Goal: Transaction & Acquisition: Obtain resource

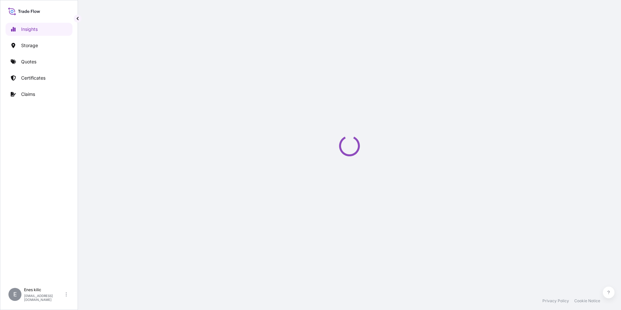
select select "2025"
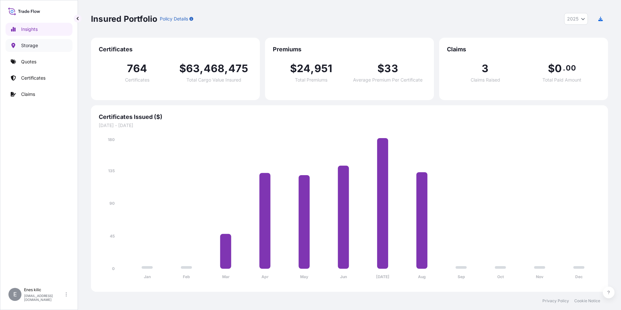
click at [33, 57] on link "Quotes" at bounding box center [39, 61] width 67 height 13
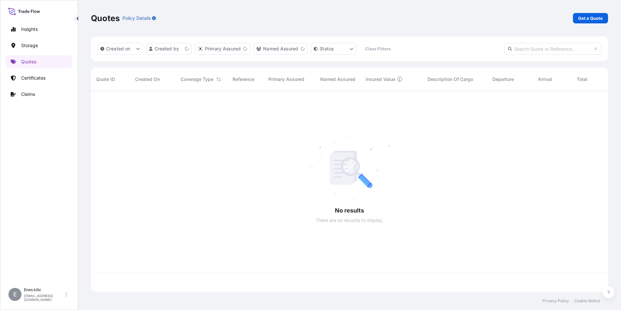
scroll to position [199, 512]
click at [585, 19] on p "Get a Quote" at bounding box center [590, 18] width 25 height 6
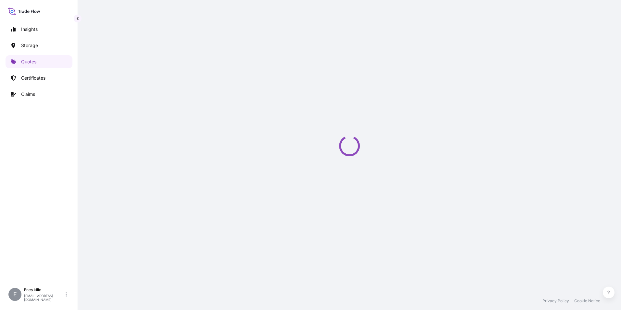
scroll to position [10, 0]
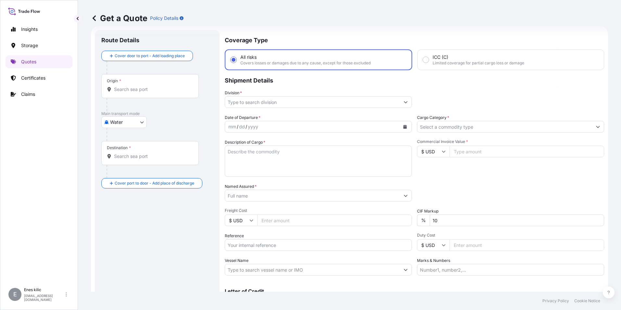
click at [148, 84] on div "Origin *" at bounding box center [149, 86] width 97 height 24
click at [148, 86] on input "Origin *" at bounding box center [152, 89] width 77 height 6
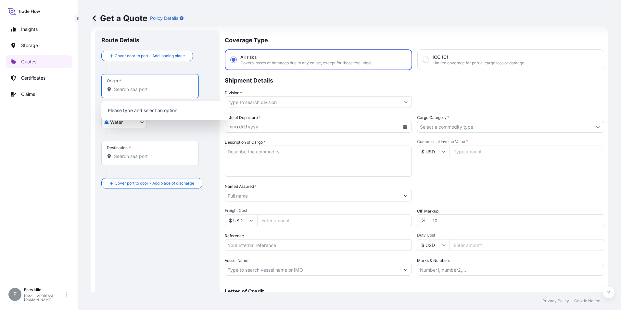
click at [128, 125] on body "0 options available. Insights Storage Quotes Certificates Claims E [PERSON_NAME…" at bounding box center [310, 155] width 621 height 310
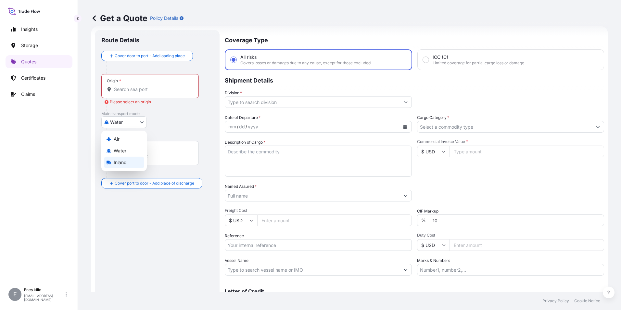
click at [125, 163] on span "Inland" at bounding box center [120, 162] width 13 height 6
select select "Inland"
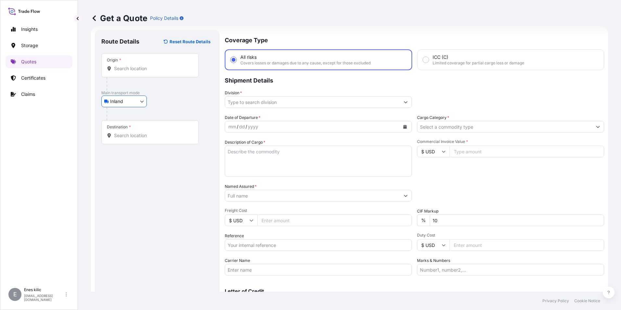
click at [130, 69] on input "Origin *" at bounding box center [152, 68] width 77 height 6
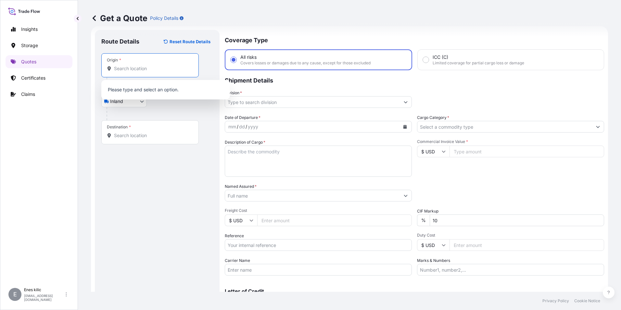
click at [141, 71] on input "Origin *" at bounding box center [152, 68] width 77 height 6
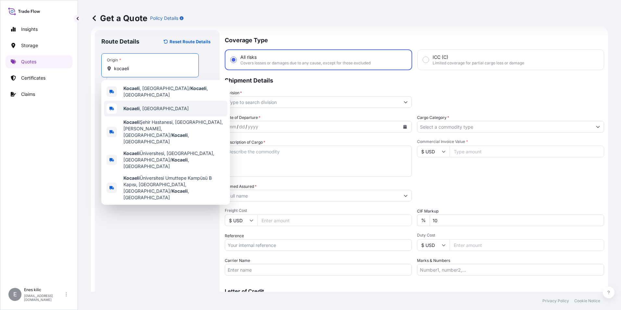
click at [176, 108] on div "Kocaeli , [GEOGRAPHIC_DATA]" at bounding box center [165, 109] width 123 height 16
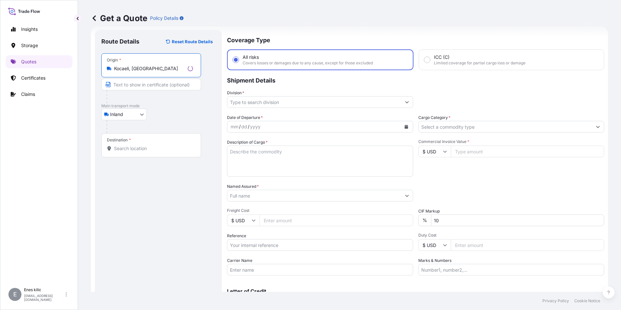
type input "Kocaeli, [GEOGRAPHIC_DATA]"
click at [159, 145] on input "Destination *" at bounding box center [153, 148] width 79 height 6
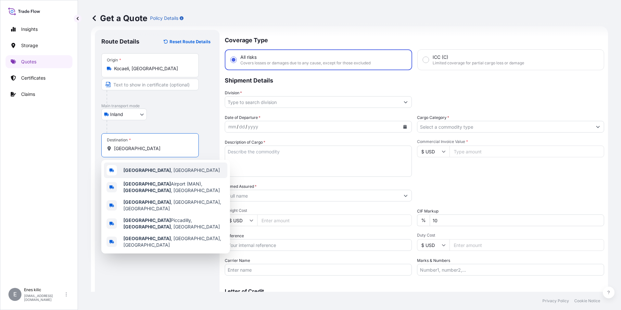
click at [186, 167] on div "[GEOGRAPHIC_DATA] , [GEOGRAPHIC_DATA]" at bounding box center [165, 170] width 123 height 16
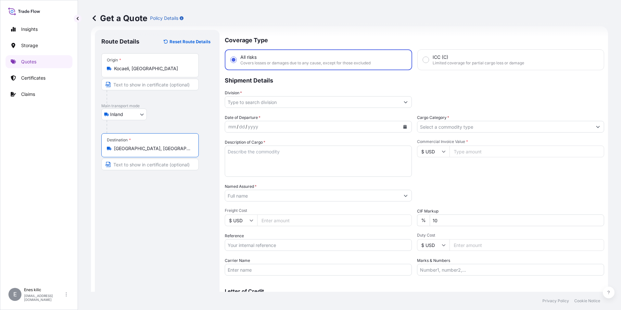
type input "[GEOGRAPHIC_DATA], [GEOGRAPHIC_DATA]"
click at [243, 106] on input "Division *" at bounding box center [312, 102] width 175 height 12
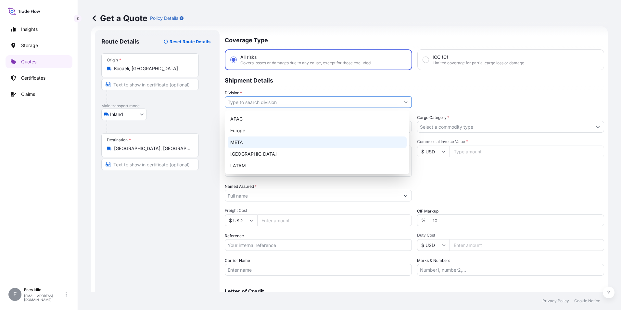
click at [254, 139] on div "META" at bounding box center [317, 142] width 179 height 12
type input "META"
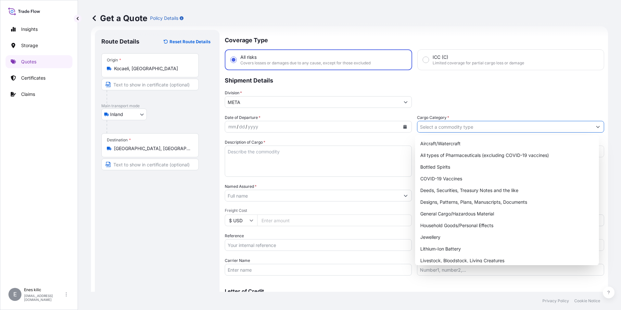
click at [437, 123] on input "Cargo Category *" at bounding box center [504, 127] width 175 height 12
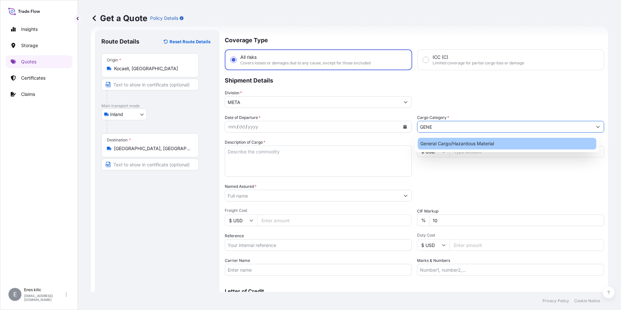
click at [452, 144] on div "General Cargo/Hazardous Material" at bounding box center [506, 144] width 179 height 12
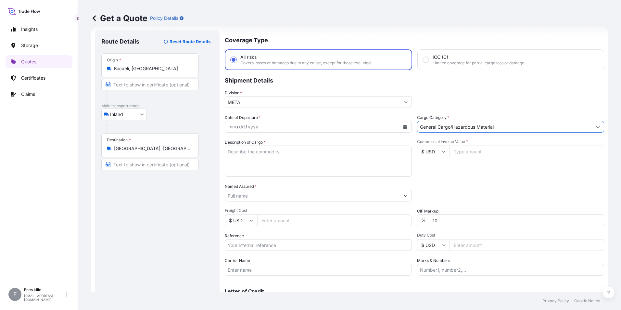
type input "General Cargo/Hazardous Material"
click at [301, 122] on div "mm / dd / yyyy" at bounding box center [312, 127] width 175 height 12
click at [506, 148] on input "Commercial Invoice Value *" at bounding box center [526, 151] width 155 height 12
click at [287, 125] on div "mm / dd / yyyy" at bounding box center [312, 127] width 175 height 12
click at [148, 152] on div "Destination * [GEOGRAPHIC_DATA], [GEOGRAPHIC_DATA]" at bounding box center [149, 145] width 97 height 24
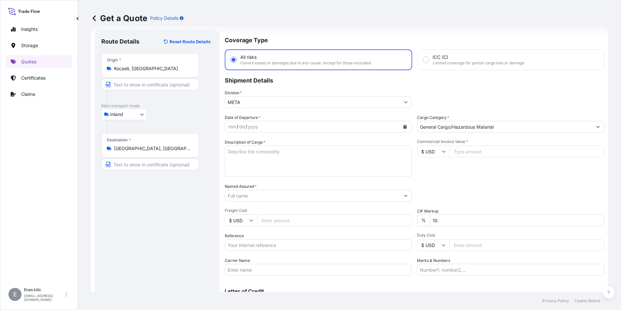
click at [148, 152] on input "[GEOGRAPHIC_DATA], [GEOGRAPHIC_DATA]" at bounding box center [152, 148] width 77 height 6
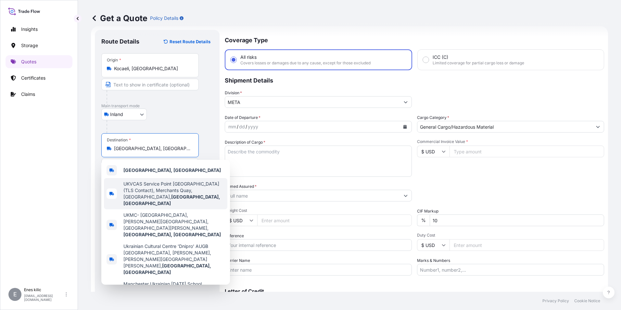
click at [266, 124] on div "mm / dd / yyyy" at bounding box center [312, 127] width 175 height 12
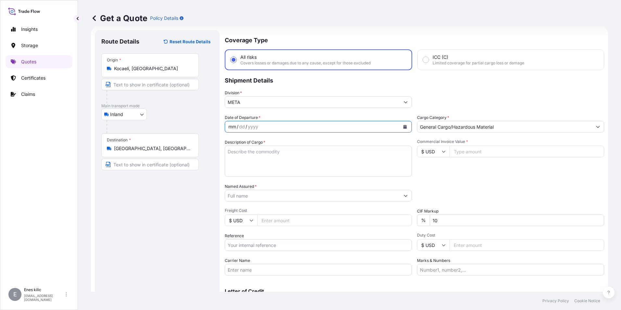
click at [404, 129] on button "Calendar" at bounding box center [405, 126] width 10 height 10
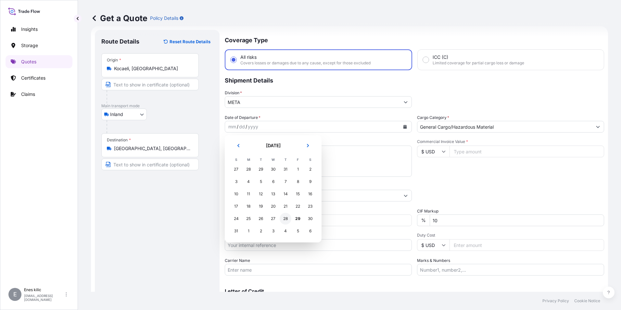
click at [287, 218] on div "28" at bounding box center [285, 219] width 12 height 12
click at [273, 162] on textarea "Description of Cargo *" at bounding box center [318, 160] width 187 height 31
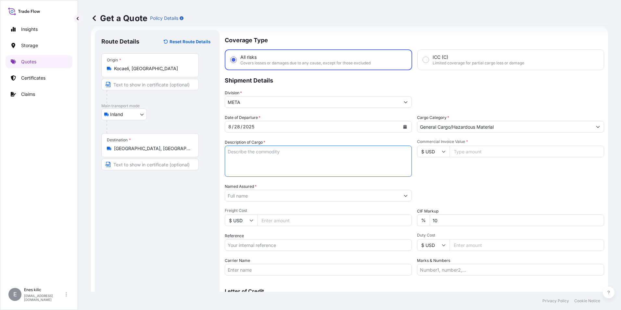
click at [452, 153] on input "Commercial Invoice Value *" at bounding box center [526, 151] width 155 height 12
click at [430, 151] on input "$ USD" at bounding box center [433, 151] width 32 height 12
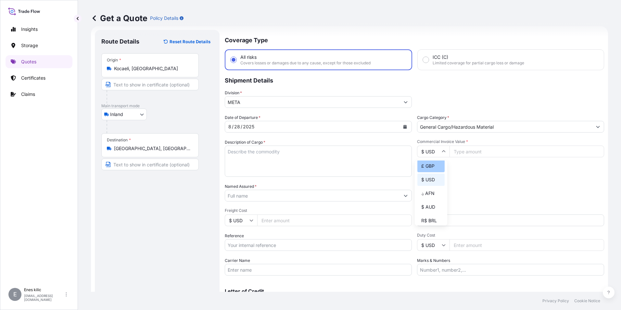
scroll to position [0, 0]
click at [430, 182] on div "£ GBP" at bounding box center [430, 183] width 27 height 12
type input "£ GBP"
click at [480, 161] on div "Commercial Invoice Value * £ GBP" at bounding box center [510, 158] width 187 height 38
click at [478, 150] on input "Commercial Invoice Value *" at bounding box center [526, 151] width 155 height 12
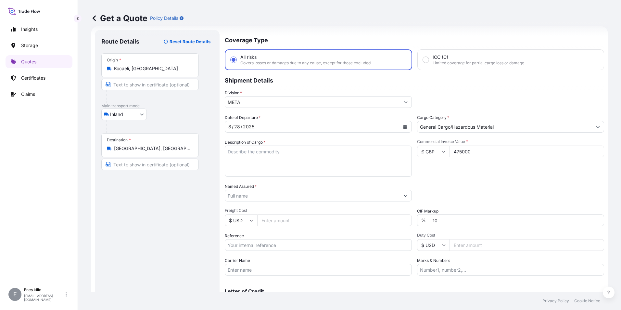
type input "475000"
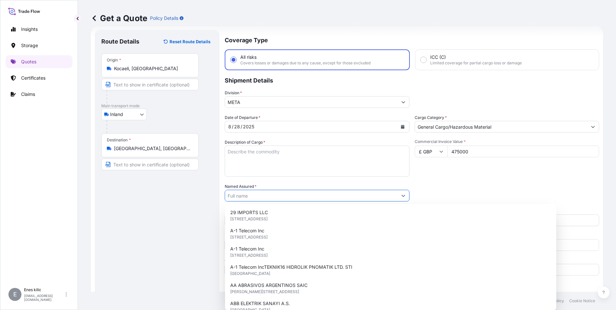
click at [324, 163] on textarea "Description of Cargo *" at bounding box center [317, 160] width 185 height 31
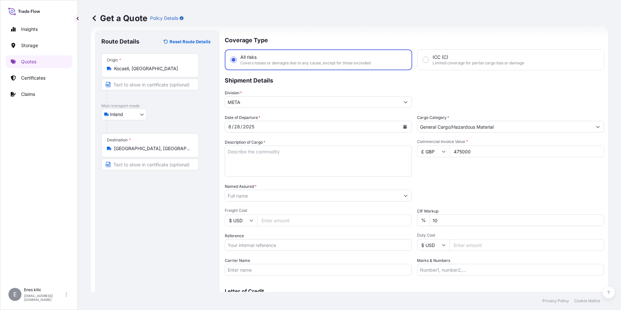
click at [257, 160] on textarea "Description of Cargo *" at bounding box center [318, 160] width 187 height 31
paste textarea "CELL AND SHUTTLE RISER,SHUTTLE RAIL BLOCK, FENCE ,SHUTTLE"
click at [244, 155] on textarea "CELL AND SHUTTLE RISER,SHUTTLE RAIL BLOCK, FENCE ,SHUTTLE" at bounding box center [318, 160] width 187 height 31
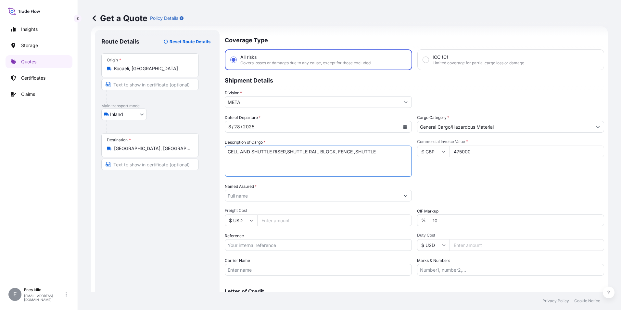
click at [386, 154] on textarea "CELL AND SHUTTLE RISER,SHUTTLE RAIL BLOCK, FENCE ,SHUTTLE" at bounding box center [318, 160] width 187 height 31
paste textarea "1* KOMPLE TIR"
click at [261, 159] on textarea "CELL AND SHUTTLE RISER,SHUTTLE RAIL BLOCK, FENCE ,SHUTTLE 1* KOMPLE TIR" at bounding box center [318, 160] width 187 height 31
paste textarea "34 AKB 474"
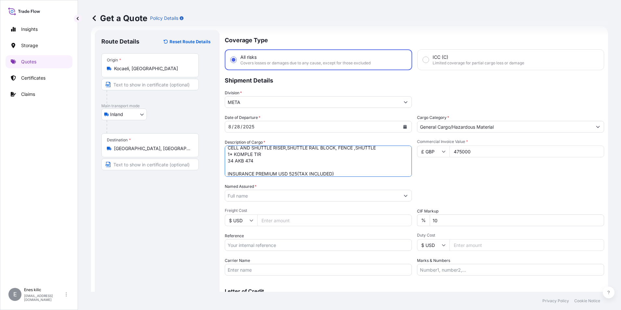
type textarea "CELL AND SHUTTLE RISER,SHUTTLE RAIL BLOCK, FENCE ,SHUTTLE 1* KOMPLE TIR 34 AKB …"
click at [460, 176] on div "Commercial Invoice Value * £ GBP 475000" at bounding box center [510, 158] width 187 height 38
click at [322, 243] on input "Reference" at bounding box center [318, 245] width 187 height 12
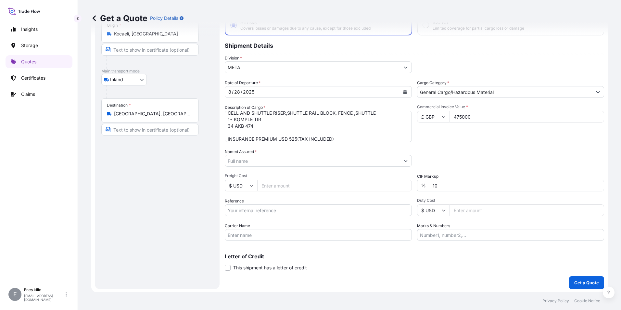
scroll to position [46, 0]
click at [268, 208] on input "Reference" at bounding box center [318, 209] width 187 height 12
click at [353, 230] on input "Carrier Name" at bounding box center [318, 234] width 187 height 12
click at [308, 236] on input "Carrier Name" at bounding box center [318, 234] width 187 height 12
paste input "34 AKB 474"
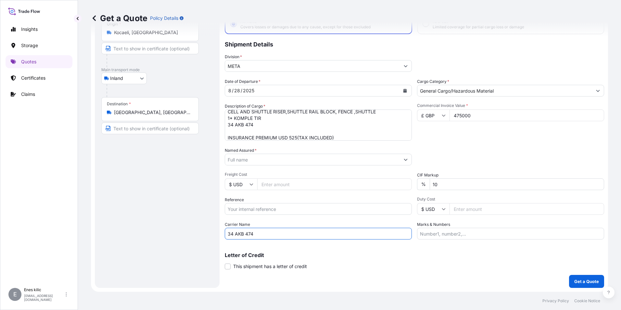
type input "34 AKB 474"
click at [466, 236] on input "Marks & Numbers" at bounding box center [510, 234] width 187 height 12
click at [427, 251] on div "Letter of Credit This shipment has a letter of credit Letter of credit * Letter…" at bounding box center [414, 256] width 379 height 25
click at [581, 278] on p "Get a Quote" at bounding box center [586, 281] width 25 height 6
click at [277, 155] on input "Named Assured *" at bounding box center [312, 160] width 175 height 12
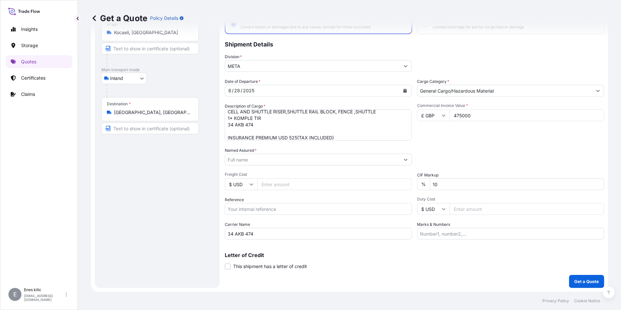
click at [252, 160] on input "Named Assured *" at bounding box center [312, 160] width 175 height 12
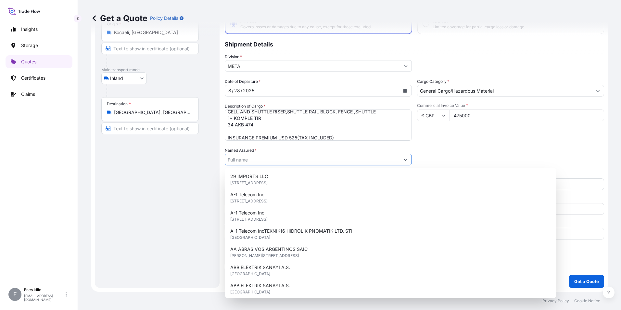
paste input "ABB ELEKTRIK SANAYI A.S."
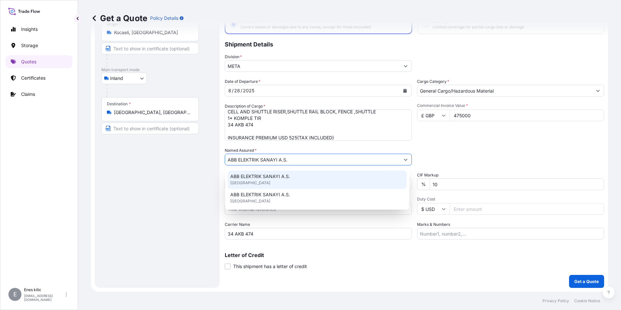
click at [291, 173] on div "ABB ELEKTRIK SANAYI A.S. [GEOGRAPHIC_DATA]" at bounding box center [317, 179] width 179 height 18
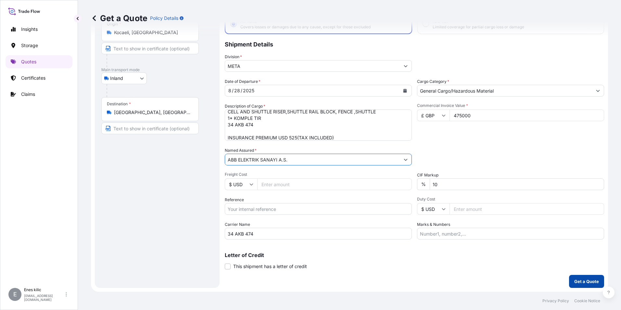
type input "ABB ELEKTRIK SANAYI A.S."
click at [588, 276] on button "Get a Quote" at bounding box center [586, 281] width 35 height 13
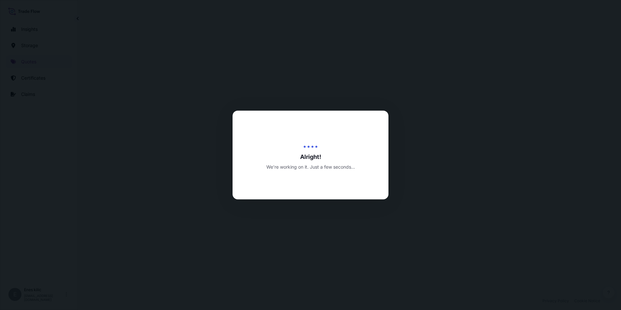
select select "Inland"
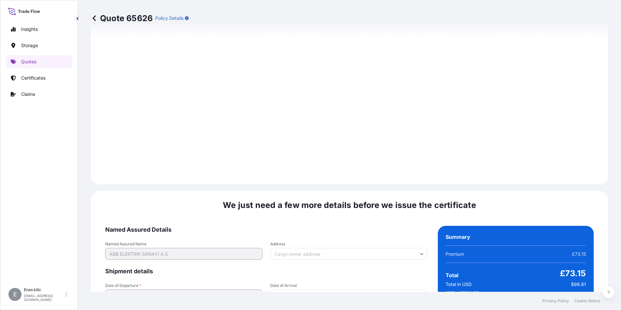
scroll to position [948, 0]
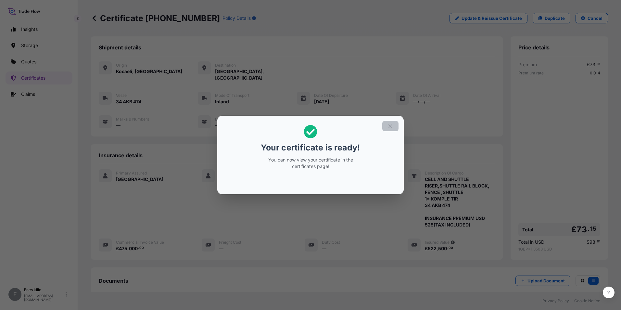
click at [393, 129] on button "button" at bounding box center [390, 126] width 16 height 10
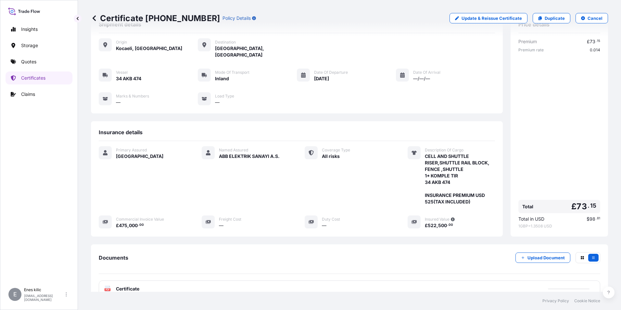
scroll to position [65, 0]
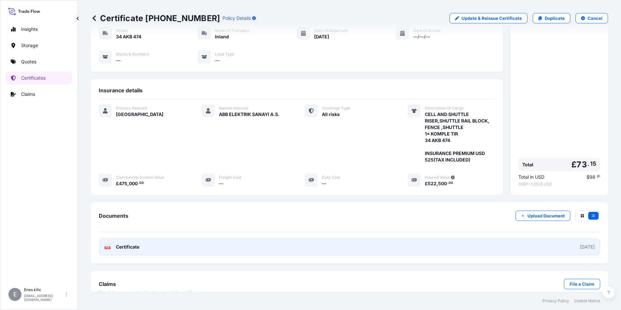
click at [128, 238] on link "PDF Certificate [DATE]" at bounding box center [349, 246] width 501 height 17
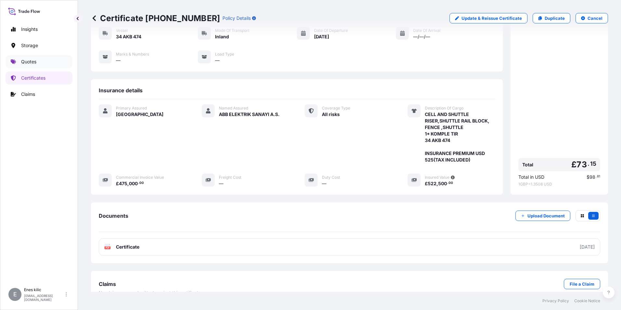
click at [33, 56] on link "Quotes" at bounding box center [39, 61] width 67 height 13
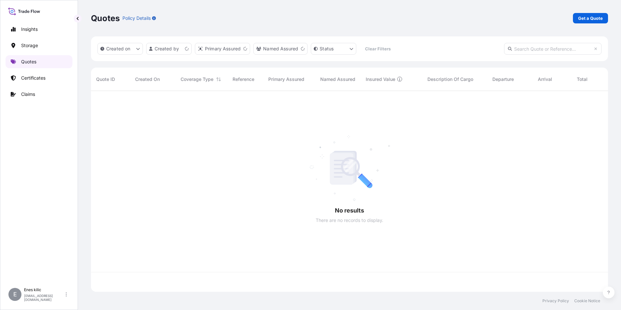
scroll to position [199, 512]
click at [593, 21] on link "Get a Quote" at bounding box center [590, 18] width 35 height 10
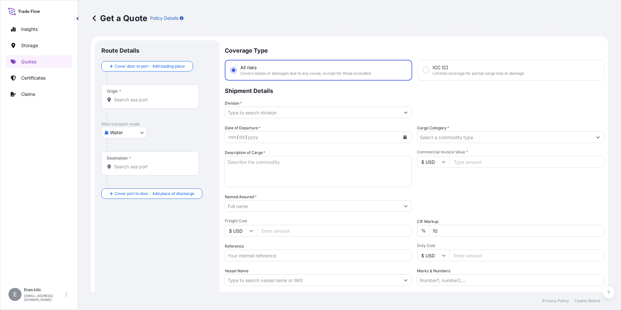
scroll to position [10, 0]
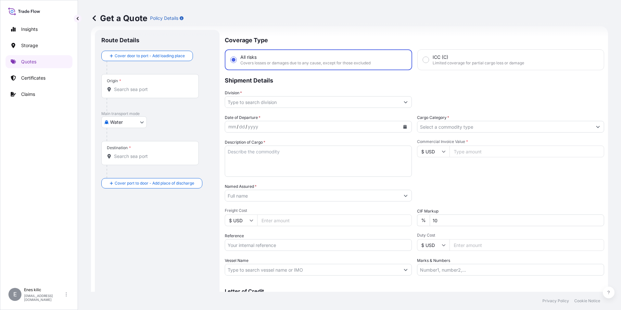
click at [134, 120] on body "Insights Storage Quotes Certificates Claims E [PERSON_NAME] [PERSON_NAME][EMAIL…" at bounding box center [310, 155] width 621 height 310
click at [129, 160] on div "Inland" at bounding box center [124, 162] width 40 height 12
select select "Inland"
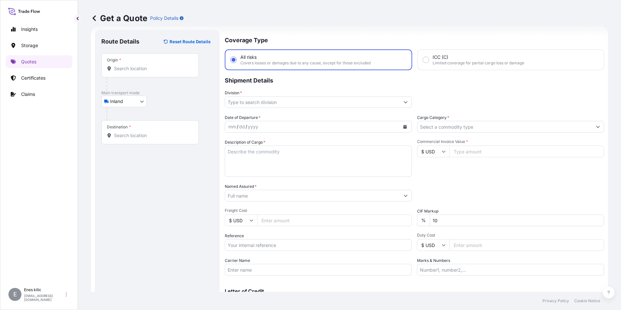
click at [143, 73] on div "Origin *" at bounding box center [149, 65] width 97 height 24
click at [143, 72] on input "Origin *" at bounding box center [152, 68] width 77 height 6
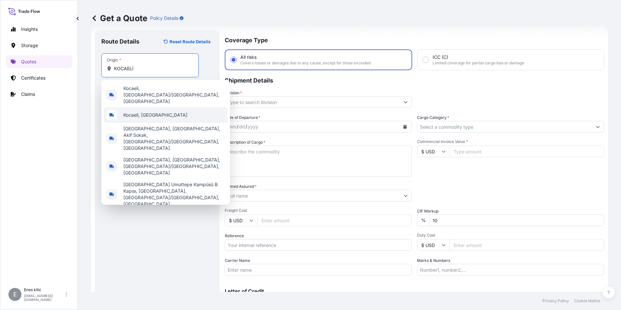
click at [156, 112] on span "Kocaeli, [GEOGRAPHIC_DATA]" at bounding box center [155, 115] width 64 height 6
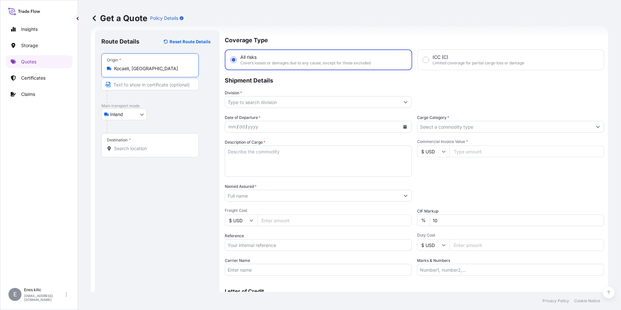
type input "Kocaeli, [GEOGRAPHIC_DATA]"
click at [152, 141] on div "Destination *" at bounding box center [149, 145] width 97 height 24
click at [152, 145] on input "Destination *" at bounding box center [152, 148] width 77 height 6
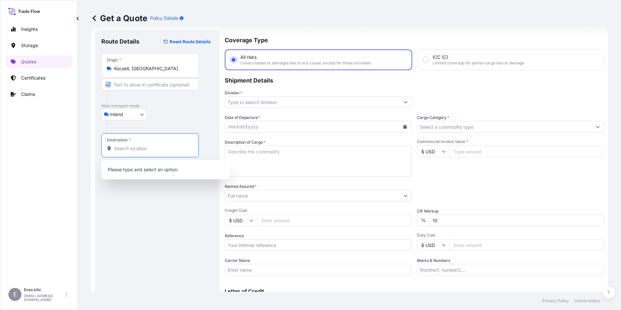
click at [147, 142] on div "Destination *" at bounding box center [149, 145] width 97 height 24
click at [147, 145] on input "Destination *" at bounding box center [152, 148] width 77 height 6
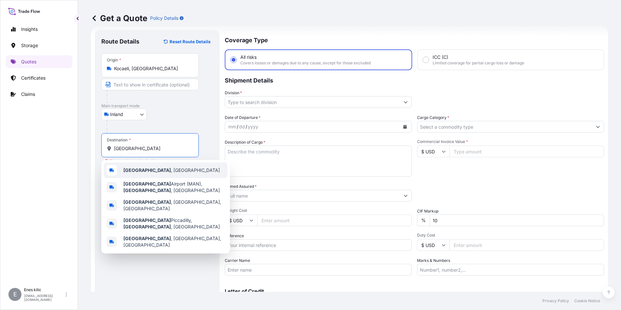
click at [146, 167] on b "[GEOGRAPHIC_DATA]" at bounding box center [146, 170] width 47 height 6
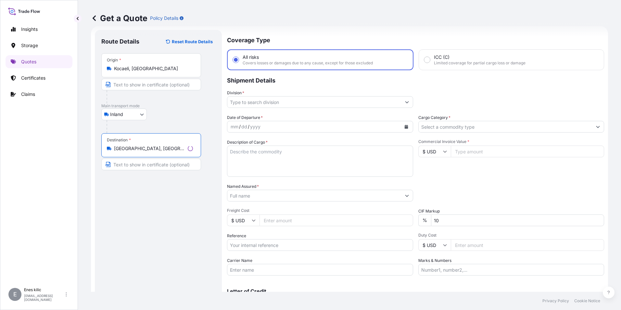
type input "[GEOGRAPHIC_DATA], [GEOGRAPHIC_DATA]"
click at [280, 101] on input "Division *" at bounding box center [314, 102] width 174 height 12
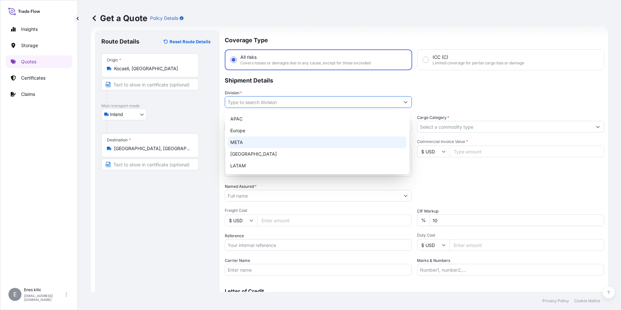
click at [275, 139] on div "META" at bounding box center [317, 142] width 179 height 12
type input "META"
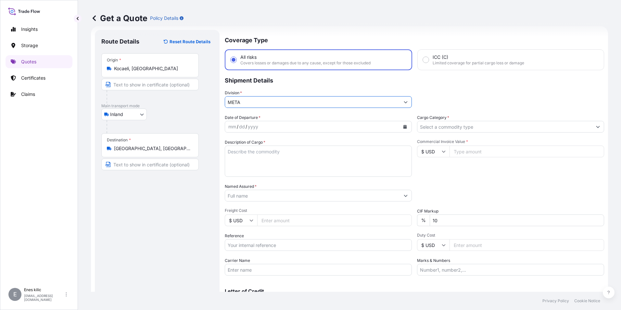
click at [446, 122] on input "Cargo Category *" at bounding box center [504, 127] width 175 height 12
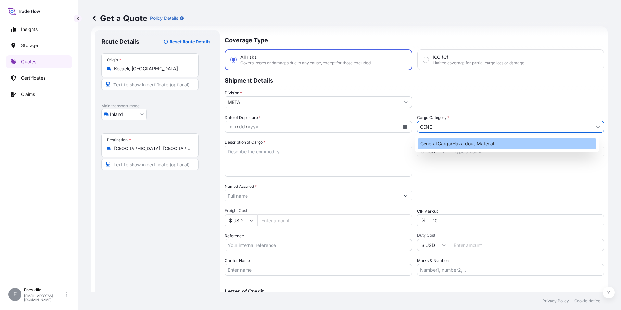
click at [464, 141] on div "General Cargo/Hazardous Material" at bounding box center [506, 144] width 179 height 12
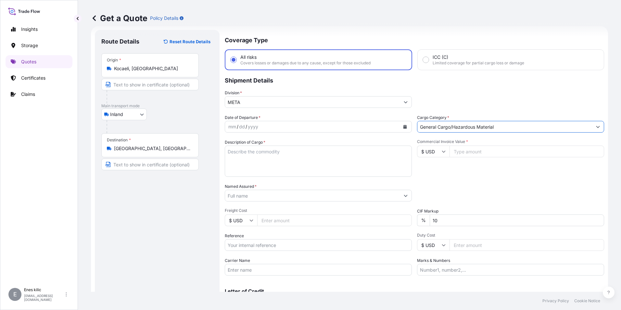
type input "General Cargo/Hazardous Material"
click at [404, 125] on button "Calendar" at bounding box center [405, 126] width 10 height 10
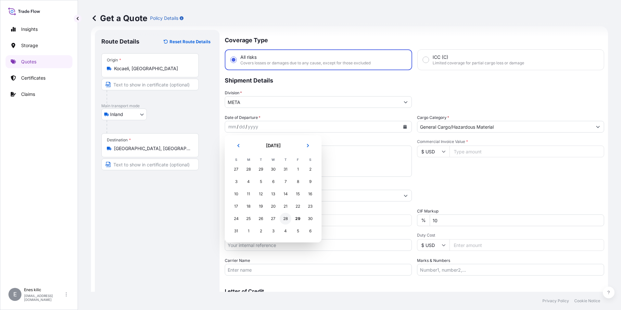
click at [285, 218] on div "28" at bounding box center [285, 219] width 12 height 12
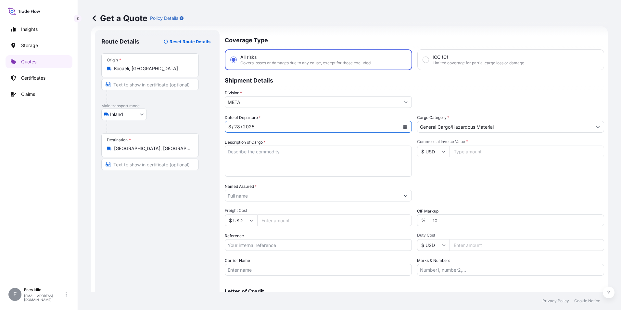
click at [255, 159] on textarea "Description of Cargo *" at bounding box center [318, 160] width 187 height 31
click at [245, 161] on textarea "Description of Cargo *" at bounding box center [318, 160] width 187 height 31
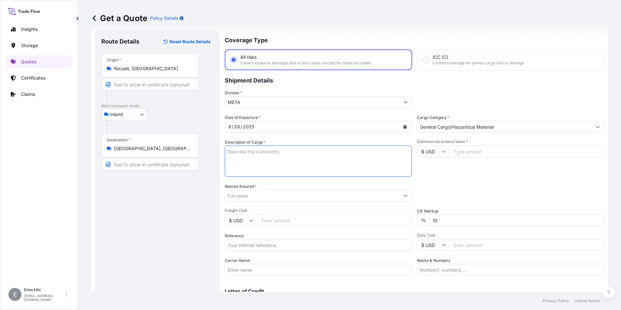
click at [244, 151] on textarea "Description of Cargo *" at bounding box center [318, 160] width 187 height 31
click at [263, 154] on textarea "Description of Cargo *" at bounding box center [318, 160] width 187 height 31
paste textarea "CELL AND CAMERA CABIN"
click at [287, 157] on textarea "CELL AND CAMERA CABIN" at bounding box center [318, 160] width 187 height 31
paste textarea "1* KOMPLE TIR"
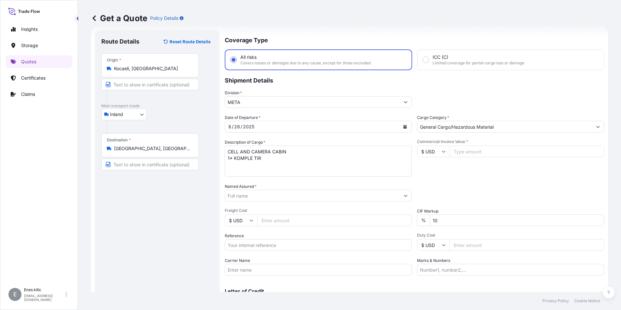
drag, startPoint x: 244, startPoint y: 170, endPoint x: 248, endPoint y: 170, distance: 4.5
click at [244, 170] on textarea "CELL AND CAMERA CABIN 1* KOMPLE TIR" at bounding box center [318, 160] width 187 height 31
paste textarea "34 AKB 371"
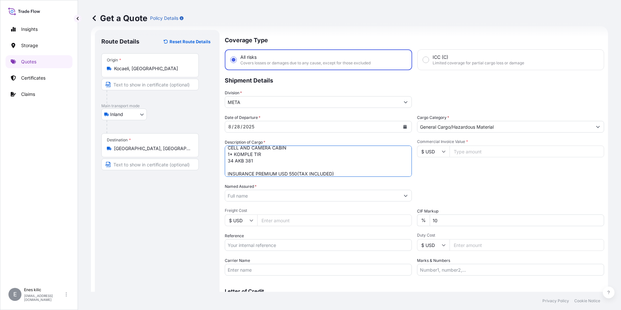
type textarea "CELL AND CAMERA CABIN 1* KOMPLE TIR 34 AKB 381 INSURANCE PREMIUM USD 550(TAX IN…"
click at [434, 147] on input "$ USD" at bounding box center [433, 151] width 32 height 12
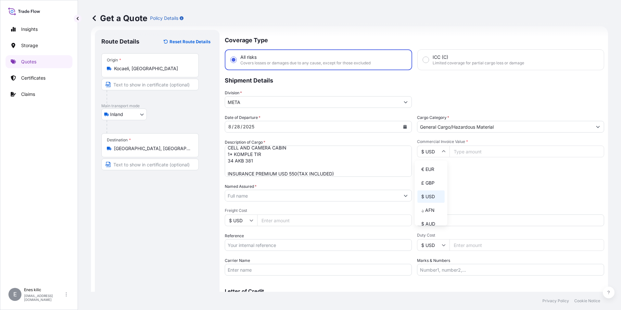
click at [432, 180] on div "£ GBP" at bounding box center [430, 183] width 27 height 12
type input "£ GBP"
click at [465, 157] on input "Commercial Invoice Value *" at bounding box center [526, 151] width 155 height 12
type input "482184.66"
click at [461, 178] on div "Date of Departure * [DATE] Cargo Category * General Cargo/Hazardous Material De…" at bounding box center [414, 194] width 379 height 161
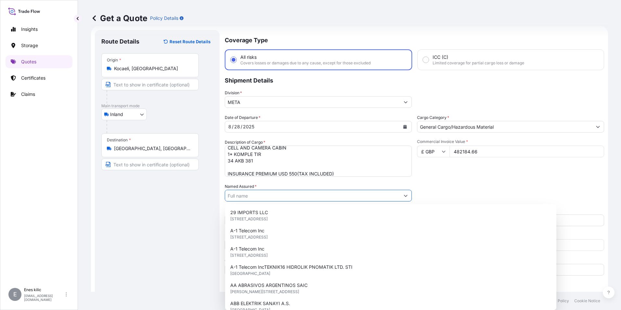
click at [330, 194] on input "Named Assured *" at bounding box center [312, 196] width 175 height 12
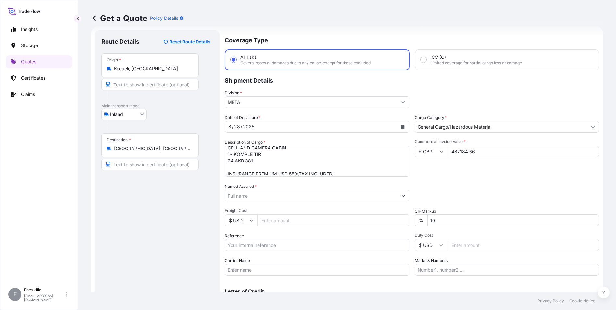
click at [306, 193] on input "Named Assured *" at bounding box center [311, 196] width 172 height 12
paste input "ABB ELEKTRIK SANAYI A.S."
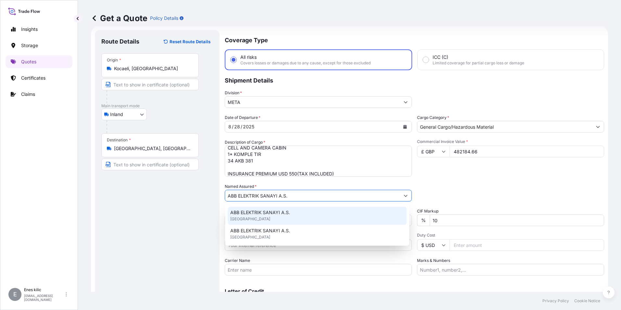
click at [290, 214] on div "ABB ELEKTRIK SANAYI A.S. [GEOGRAPHIC_DATA]" at bounding box center [317, 215] width 179 height 18
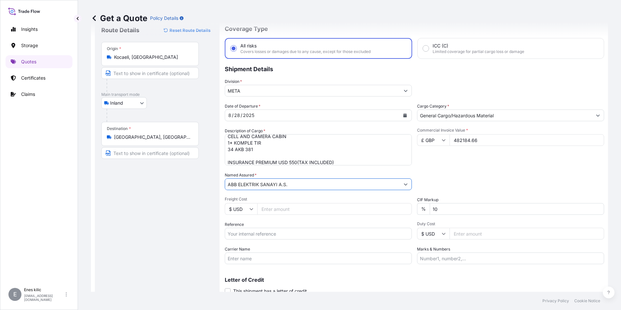
scroll to position [43, 0]
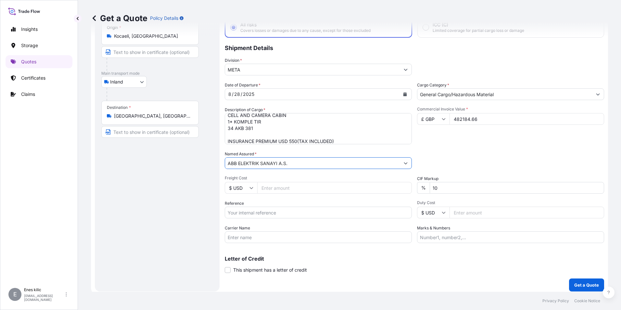
type input "ABB ELEKTRIK SANAYI A.S."
click at [275, 231] on input "Carrier Name" at bounding box center [318, 237] width 187 height 12
click at [285, 237] on input "Carrier Name" at bounding box center [318, 237] width 187 height 12
paste input "34 AKB 371"
type input "34 AKB 371"
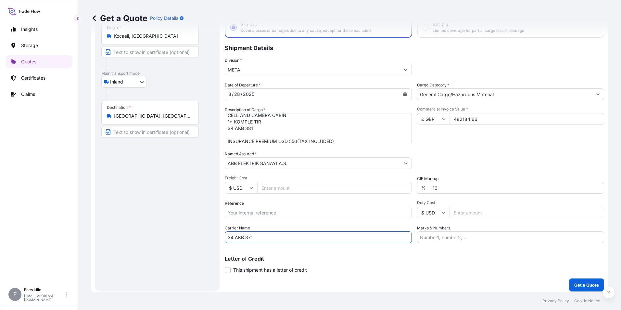
click at [354, 258] on p "Letter of Credit" at bounding box center [414, 258] width 379 height 5
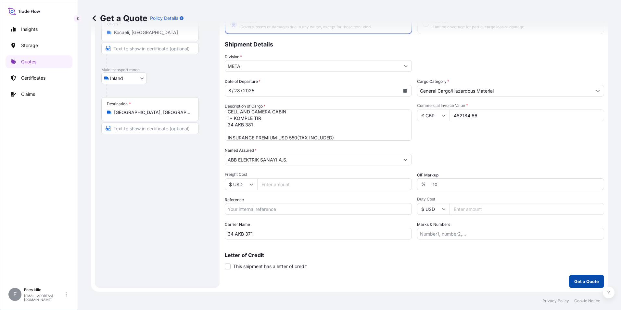
click at [583, 280] on p "Get a Quote" at bounding box center [586, 281] width 25 height 6
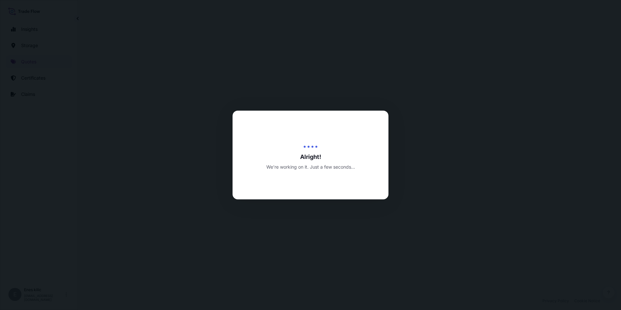
select select "Inland"
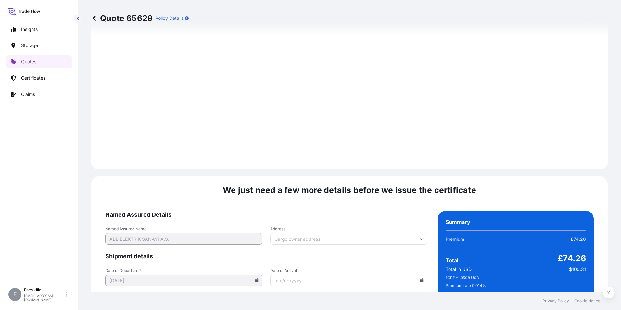
scroll to position [948, 0]
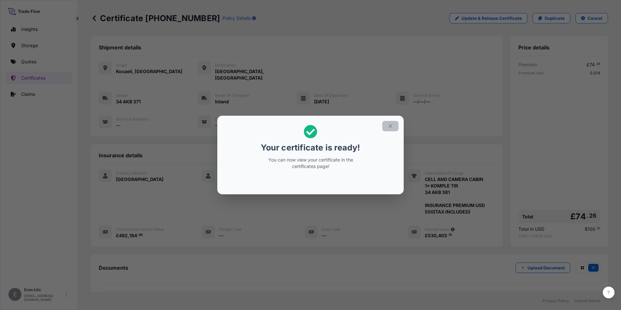
click at [392, 129] on button "button" at bounding box center [390, 126] width 16 height 10
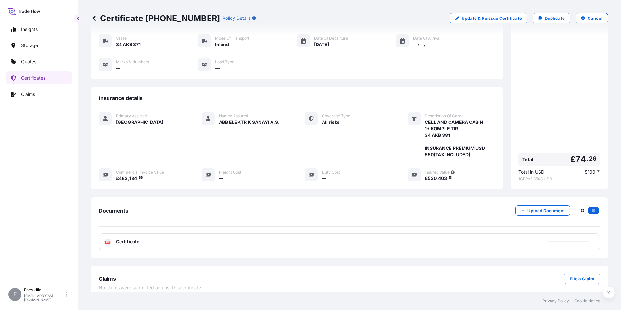
scroll to position [57, 0]
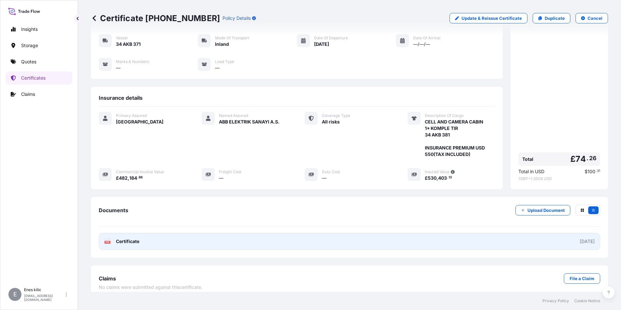
click at [129, 238] on span "Certificate" at bounding box center [127, 241] width 23 height 6
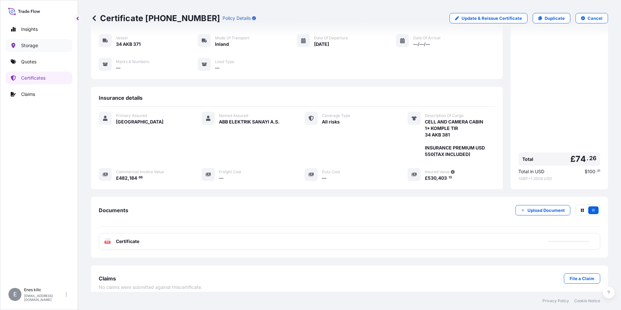
click at [38, 64] on link "Quotes" at bounding box center [39, 61] width 67 height 13
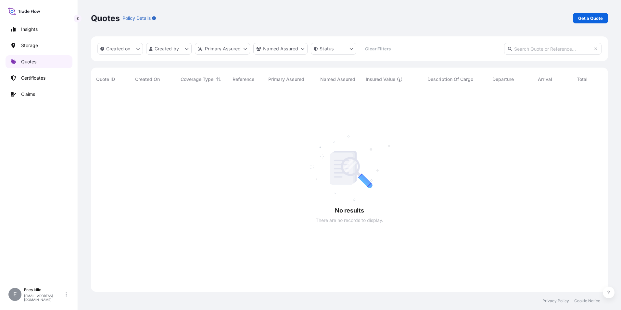
scroll to position [199, 512]
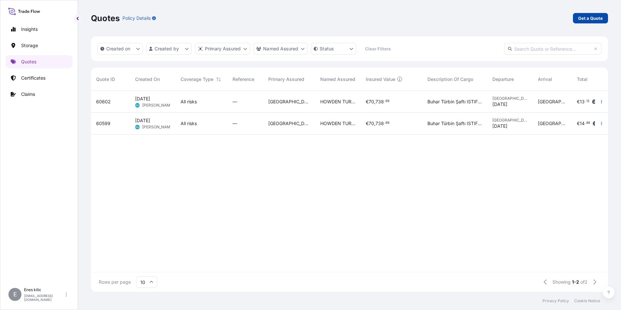
click at [587, 15] on link "Get a Quote" at bounding box center [590, 18] width 35 height 10
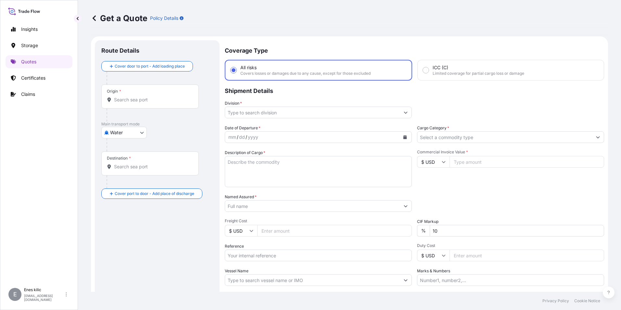
scroll to position [10, 0]
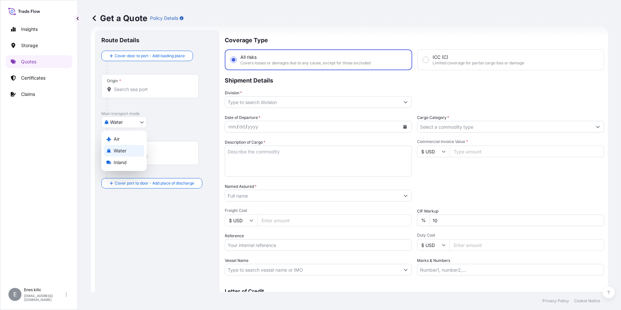
click at [132, 118] on body "Insights Storage Quotes Certificates Claims E [PERSON_NAME] [PERSON_NAME][EMAIL…" at bounding box center [310, 155] width 621 height 310
click at [130, 163] on div "Inland" at bounding box center [124, 162] width 40 height 12
select select "Inland"
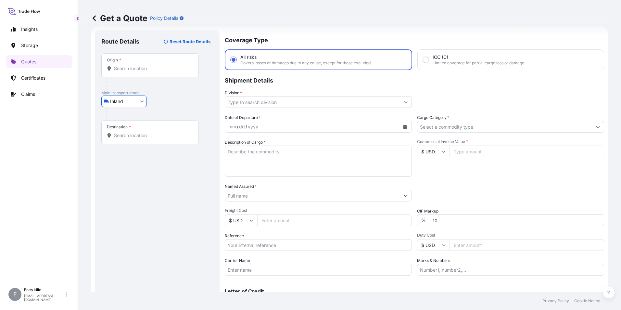
click at [132, 66] on input "Origin *" at bounding box center [152, 68] width 77 height 6
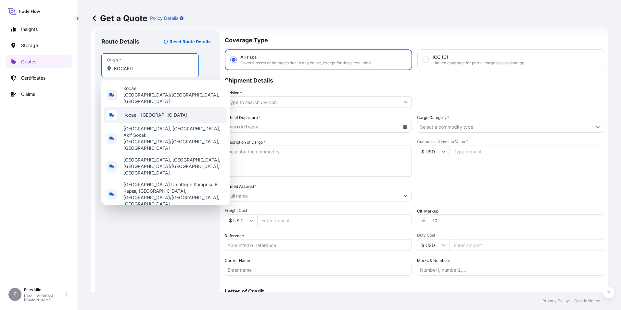
click at [160, 107] on div "Kocaeli, [GEOGRAPHIC_DATA]" at bounding box center [165, 115] width 123 height 16
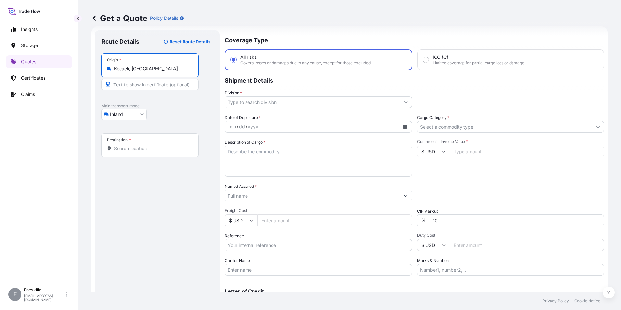
type input "Kocaeli, [GEOGRAPHIC_DATA]"
click at [146, 144] on div "Destination *" at bounding box center [149, 145] width 97 height 24
click at [146, 145] on input "Destination *" at bounding box center [152, 148] width 77 height 6
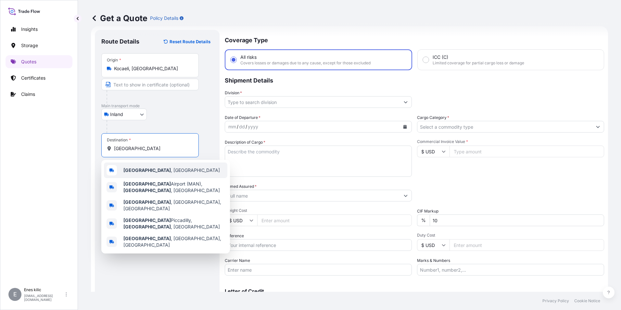
click at [161, 171] on div "[GEOGRAPHIC_DATA] , [GEOGRAPHIC_DATA]" at bounding box center [165, 170] width 123 height 16
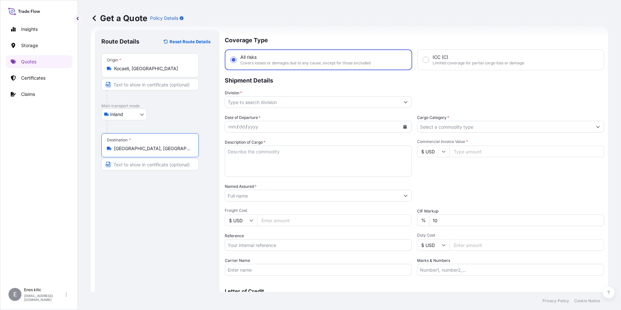
type input "[GEOGRAPHIC_DATA], [GEOGRAPHIC_DATA]"
click at [259, 100] on input "Division *" at bounding box center [312, 102] width 175 height 12
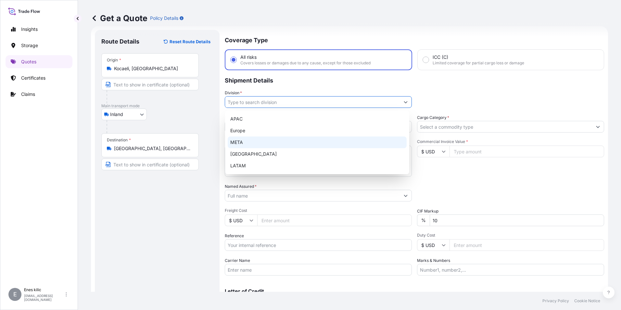
click at [269, 140] on div "META" at bounding box center [317, 142] width 179 height 12
type input "META"
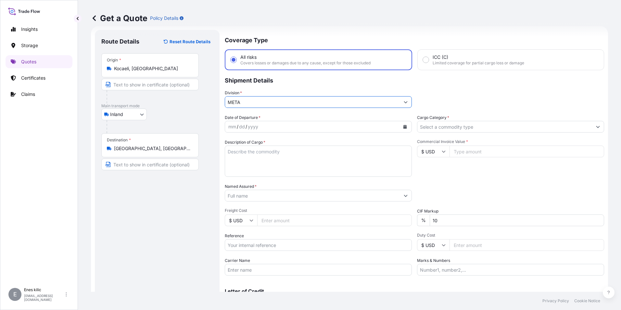
click at [487, 128] on input "Cargo Category *" at bounding box center [504, 127] width 175 height 12
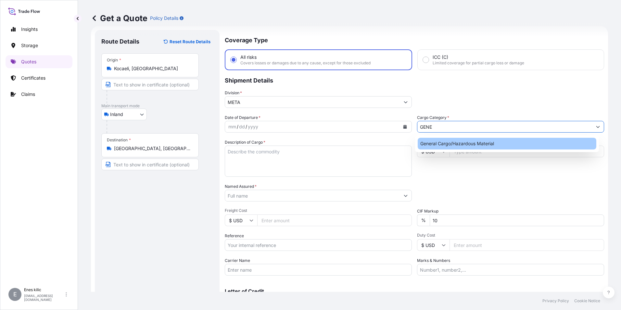
click at [484, 141] on div "General Cargo/Hazardous Material" at bounding box center [506, 144] width 179 height 12
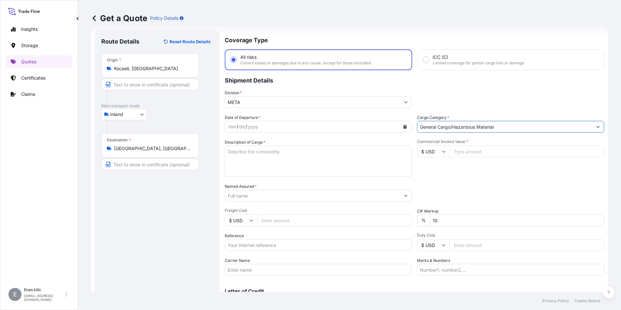
type input "General Cargo/Hazardous Material"
click at [404, 126] on button "Calendar" at bounding box center [405, 126] width 10 height 10
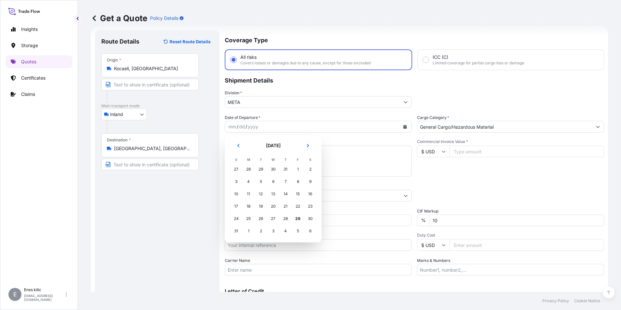
click at [286, 217] on div "28" at bounding box center [285, 219] width 12 height 12
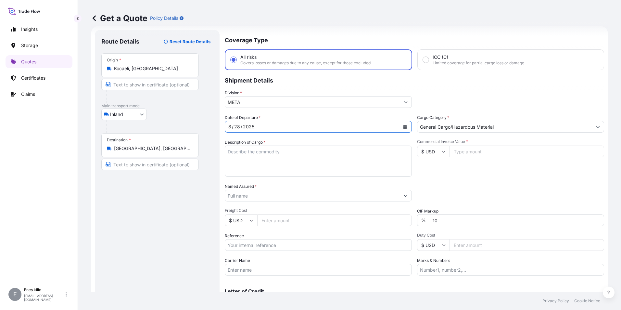
click at [255, 159] on textarea "Description of Cargo *" at bounding box center [318, 160] width 187 height 31
click at [250, 151] on textarea "Description of Cargo *" at bounding box center [318, 160] width 187 height 31
paste textarea "CELL AND CAMERA CABIN"
click at [286, 160] on textarea "CELL AND CAMERA CABIN" at bounding box center [318, 160] width 187 height 31
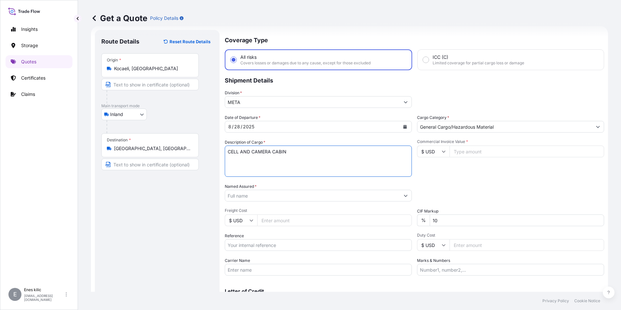
paste textarea "1* KOMPLE TIR"
click at [273, 162] on textarea "CELL AND CAMERA CABIN 1* KOMPLE TIR" at bounding box center [318, 160] width 187 height 31
paste textarea "34 AKB 371"
type textarea "CELL AND CAMERA CABIN 1* KOMPLE TIR 34 AKB 371 INSURANCE PREMIUM USD"
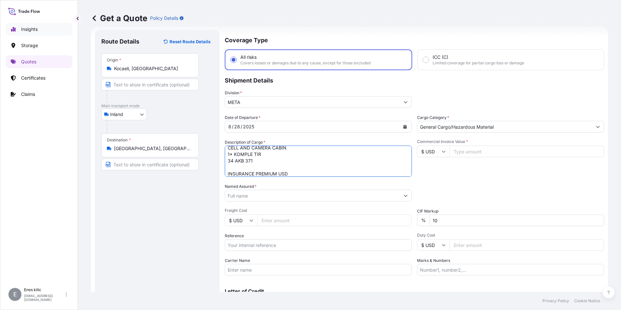
click at [32, 25] on link "Insights" at bounding box center [39, 29] width 67 height 13
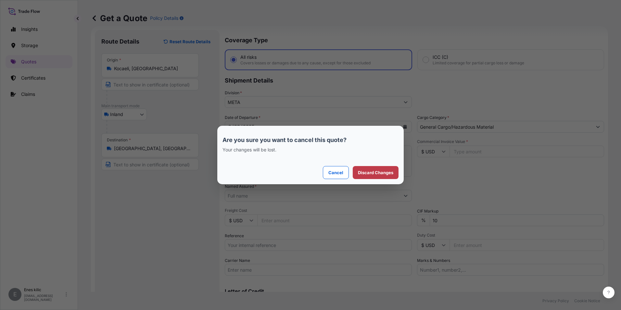
select select "2025"
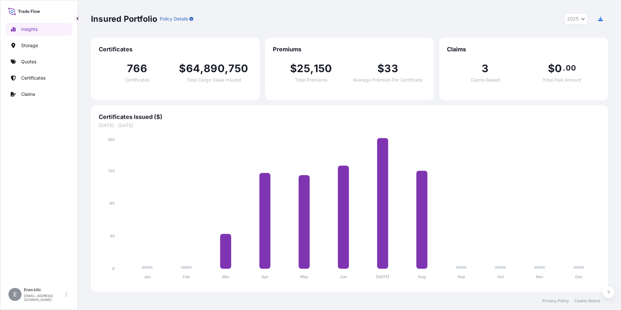
click at [30, 13] on icon at bounding box center [24, 10] width 32 height 9
click at [35, 44] on p "Storage" at bounding box center [29, 45] width 17 height 6
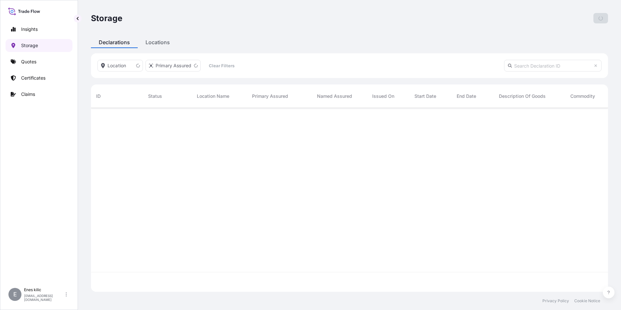
scroll to position [182, 512]
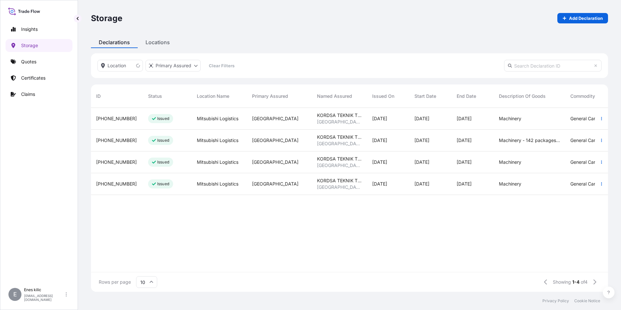
click at [561, 68] on input "text" at bounding box center [552, 66] width 97 height 12
paste input "[PHONE_NUMBER]"
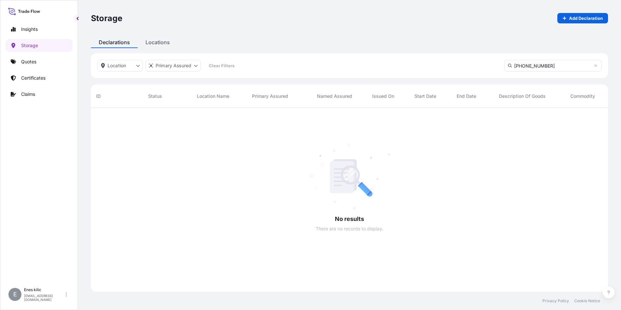
scroll to position [202, 512]
type input "[PHONE_NUMBER]"
click at [25, 33] on link "Insights" at bounding box center [39, 29] width 67 height 13
select select "2025"
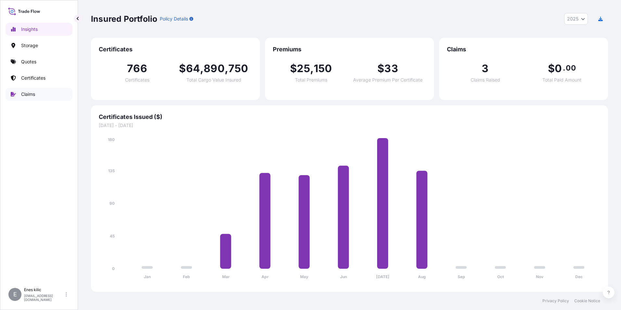
click at [35, 93] on p "Claims" at bounding box center [28, 94] width 14 height 6
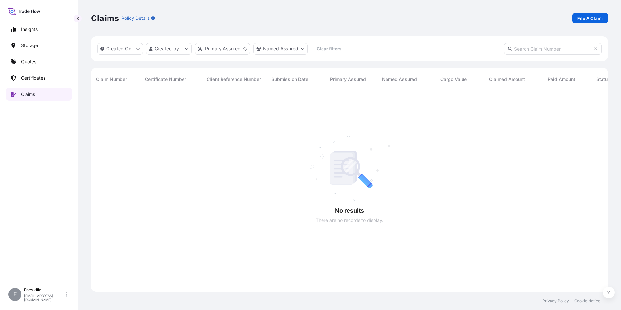
scroll to position [199, 512]
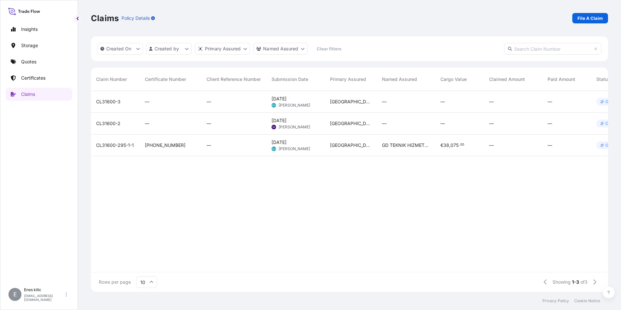
click at [566, 54] on input "text" at bounding box center [552, 49] width 97 height 12
paste input "[PHONE_NUMBER]"
type input "[PHONE_NUMBER]"
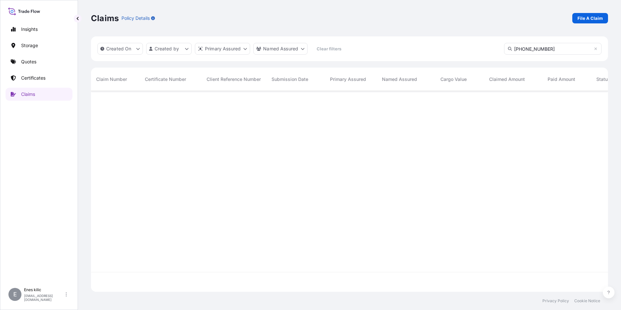
scroll to position [219, 512]
click at [30, 74] on link "Certificates" at bounding box center [39, 77] width 67 height 13
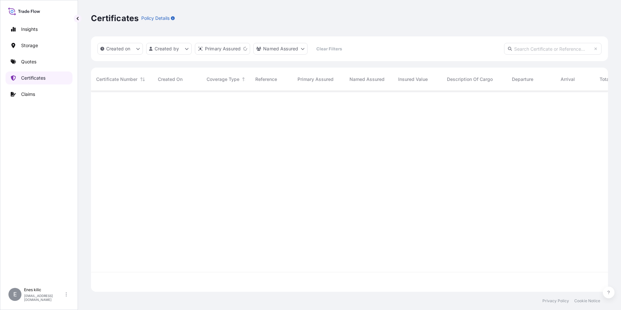
scroll to position [199, 512]
click at [558, 47] on input "text" at bounding box center [552, 49] width 97 height 12
paste input "[PHONE_NUMBER]"
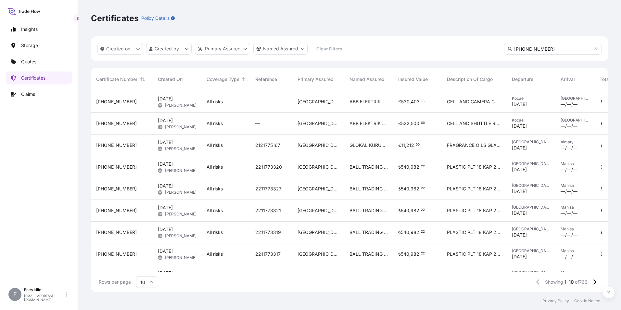
type input "[PHONE_NUMBER]"
click at [566, 119] on span "[GEOGRAPHIC_DATA]" at bounding box center [574, 120] width 29 height 5
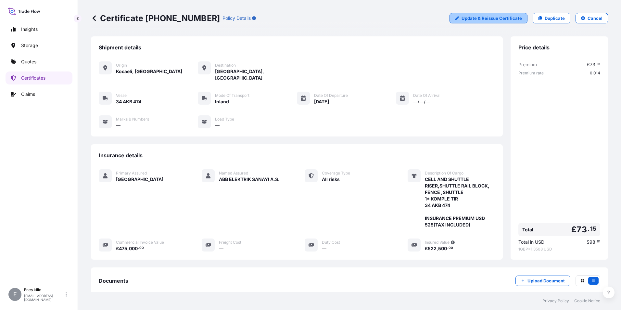
click at [484, 15] on p "Update & Reissue Certificate" at bounding box center [491, 18] width 60 height 6
select select "Inland"
select select "31600"
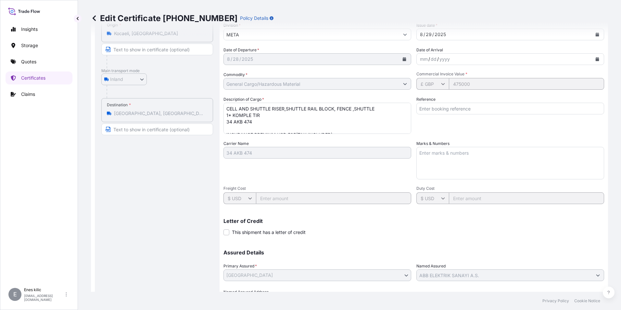
scroll to position [14, 0]
click at [295, 121] on textarea "CELL AND SHUTTLE RISER,SHUTTLE RAIL BLOCK, FENCE ,SHUTTLE 1* KOMPLE TIR 34 AKB …" at bounding box center [317, 118] width 188 height 31
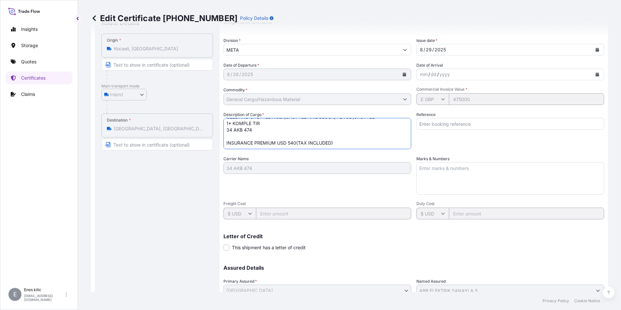
scroll to position [102, 0]
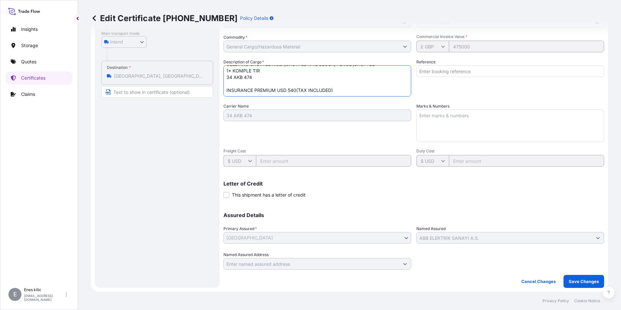
type textarea "CELL AND SHUTTLE RISER,SHUTTLE RAIL BLOCK, FENCE ,SHUTTLE 1* KOMPLE TIR 34 AKB …"
click at [570, 280] on p "Save Changes" at bounding box center [583, 281] width 30 height 6
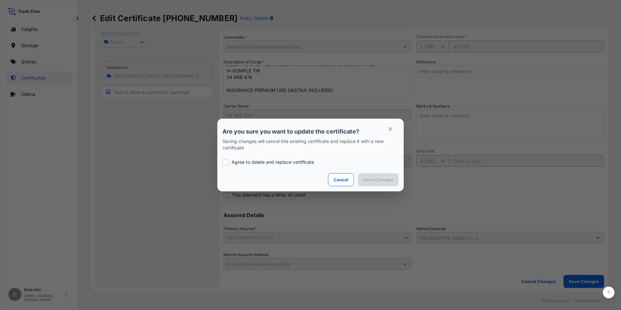
click at [281, 163] on p "Agree to delete and replace certificate" at bounding box center [272, 162] width 82 height 6
checkbox input "true"
click at [379, 177] on p "Save Changes" at bounding box center [378, 179] width 30 height 6
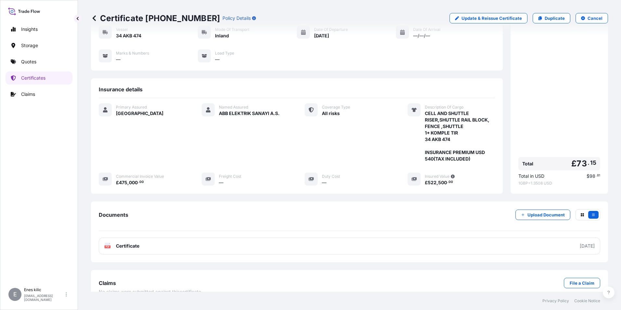
scroll to position [70, 0]
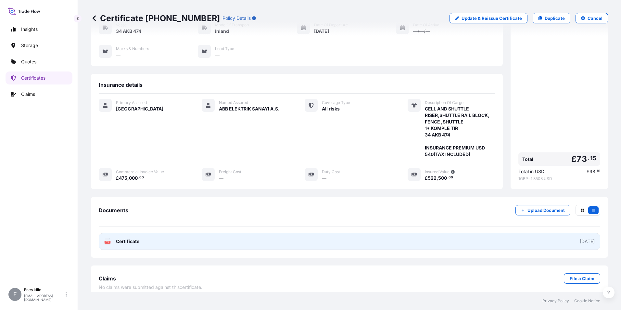
click at [170, 233] on link "PDF Certificate [DATE]" at bounding box center [349, 241] width 501 height 17
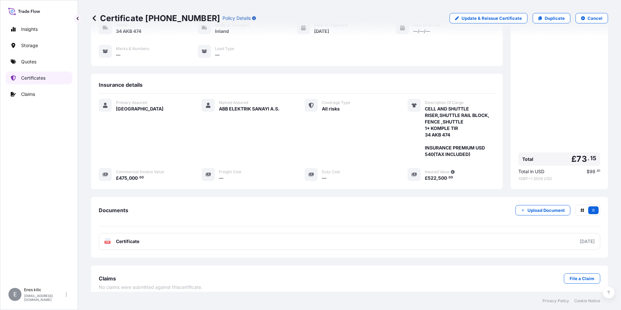
click at [30, 76] on p "Certificates" at bounding box center [33, 78] width 24 height 6
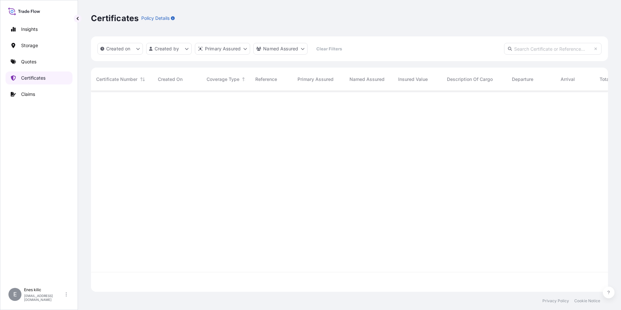
scroll to position [199, 512]
click at [537, 50] on input "text" at bounding box center [552, 49] width 97 height 12
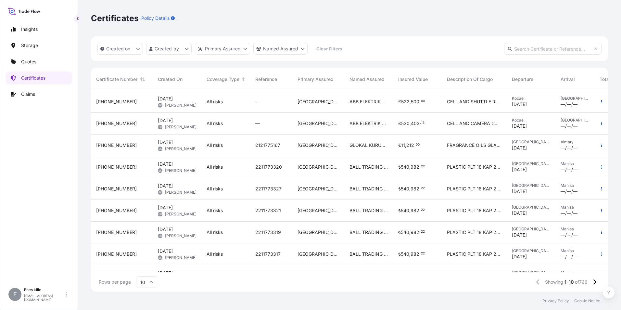
paste input "[PHONE_NUMBER]"
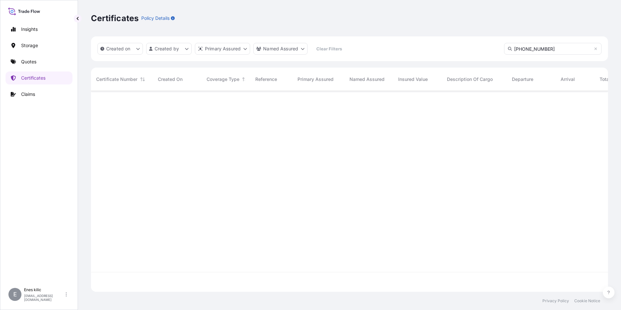
type input "[PHONE_NUMBER]"
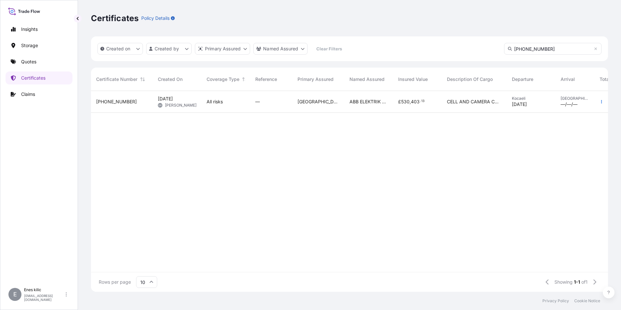
click at [120, 104] on span "[PHONE_NUMBER]" at bounding box center [116, 101] width 41 height 6
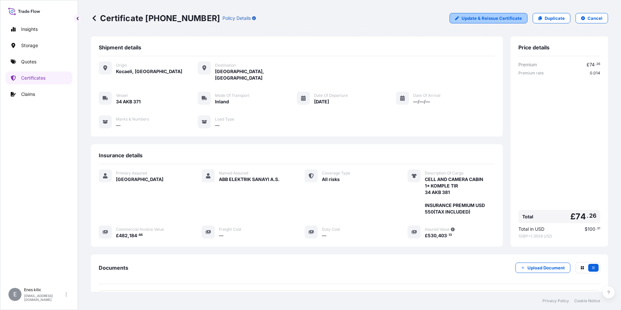
click at [499, 20] on p "Update & Reissue Certificate" at bounding box center [491, 18] width 60 height 6
select select "Inland"
select select "31600"
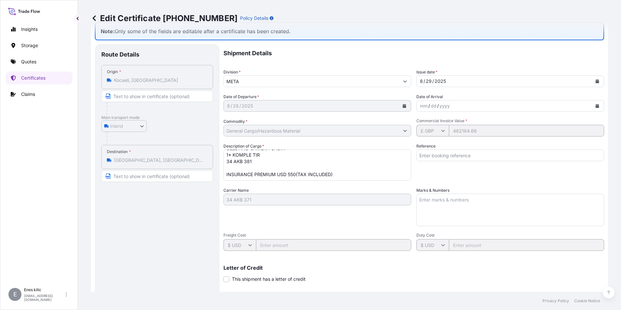
scroll to position [32, 0]
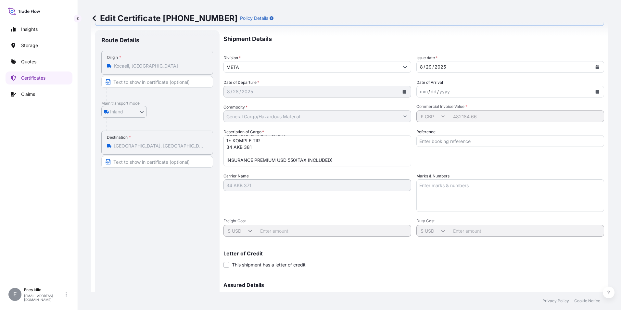
click at [342, 163] on textarea "CELL AND CAMERA CABIN 1* KOMPLE TIR 34 AKB 381 INSURANCE PREMIUM USD 550(TAX IN…" at bounding box center [317, 150] width 188 height 31
click at [40, 58] on link "Quotes" at bounding box center [39, 61] width 67 height 13
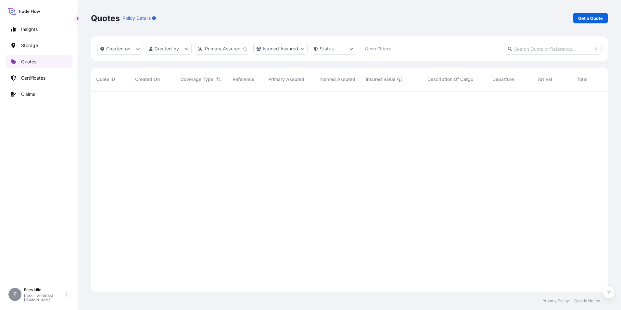
scroll to position [199, 512]
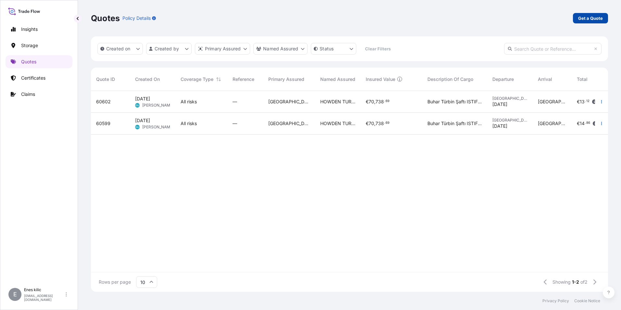
click at [582, 17] on p "Get a Quote" at bounding box center [590, 18] width 25 height 6
select select "Water"
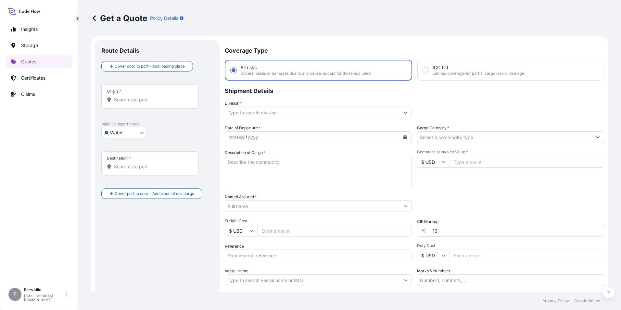
scroll to position [10, 0]
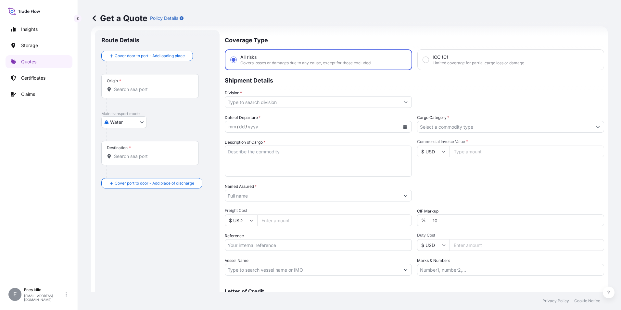
click at [136, 118] on body "Insights Storage Quotes Certificates Claims E [PERSON_NAME] [PERSON_NAME][EMAIL…" at bounding box center [310, 155] width 621 height 310
click at [129, 161] on div "Inland" at bounding box center [124, 162] width 40 height 12
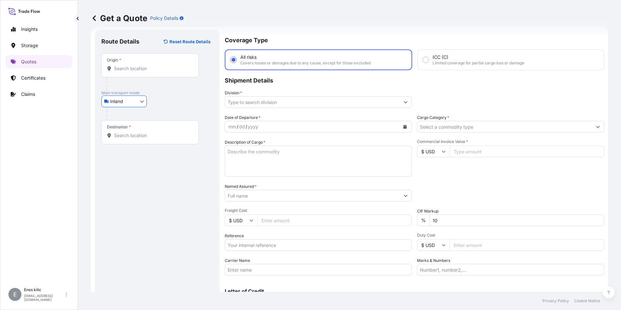
click at [143, 74] on div "Origin *" at bounding box center [149, 65] width 97 height 24
click at [143, 72] on input "Origin *" at bounding box center [152, 68] width 77 height 6
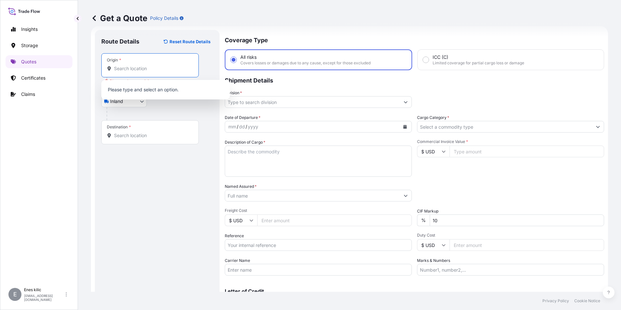
click at [138, 67] on input "Origin * Please select an origin" at bounding box center [152, 68] width 77 height 6
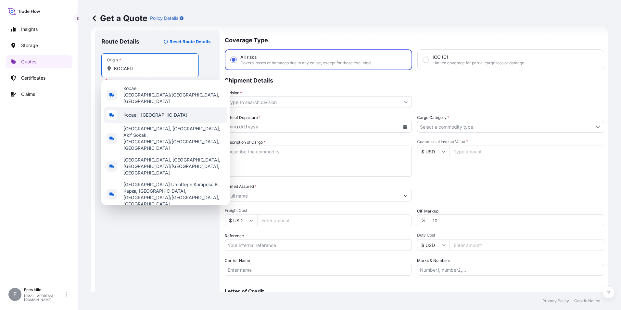
click at [150, 112] on span "Kocaeli, [GEOGRAPHIC_DATA]" at bounding box center [155, 115] width 64 height 6
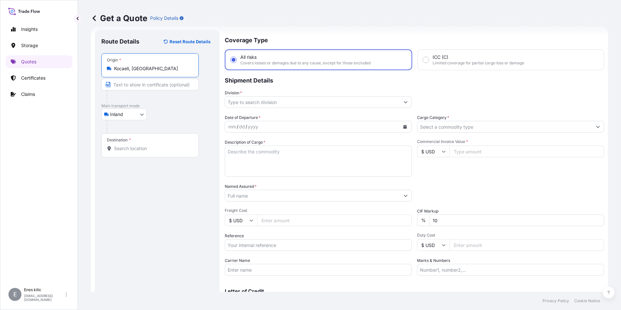
type input "Kocaeli, [GEOGRAPHIC_DATA]"
click at [142, 142] on div "Destination *" at bounding box center [149, 145] width 97 height 24
drag, startPoint x: 142, startPoint y: 142, endPoint x: 132, endPoint y: 156, distance: 17.1
click at [133, 156] on div "Destination *" at bounding box center [149, 145] width 97 height 24
click at [133, 152] on input "Destination *" at bounding box center [152, 148] width 77 height 6
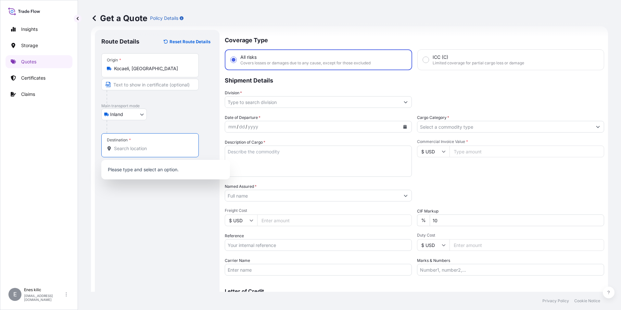
click at [131, 154] on div "Destination *" at bounding box center [149, 145] width 97 height 24
click at [131, 152] on input "Destination *" at bounding box center [152, 148] width 77 height 6
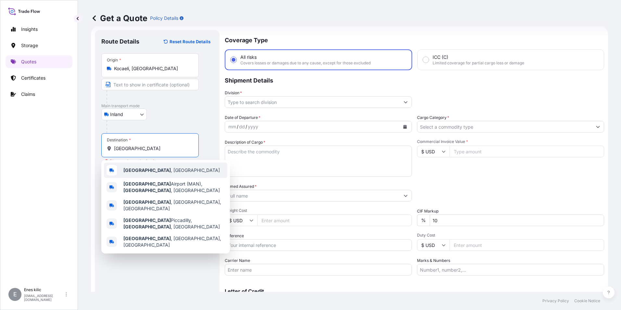
click at [153, 170] on span "[GEOGRAPHIC_DATA] , [GEOGRAPHIC_DATA]" at bounding box center [171, 170] width 96 height 6
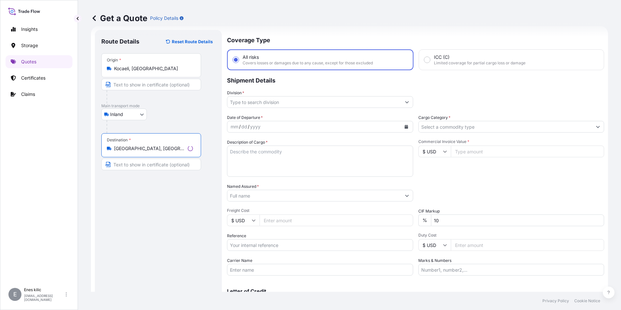
type input "[GEOGRAPHIC_DATA], [GEOGRAPHIC_DATA]"
click at [268, 102] on input "Division *" at bounding box center [314, 102] width 174 height 12
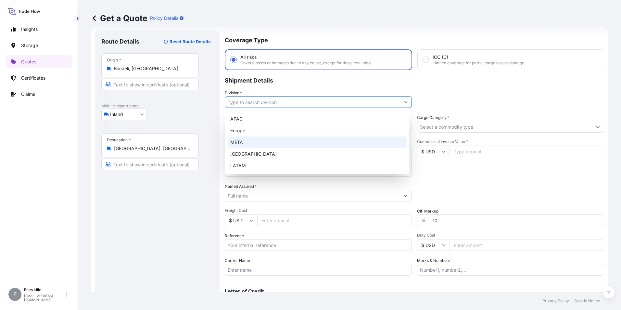
click at [280, 139] on div "META" at bounding box center [317, 142] width 179 height 12
type input "META"
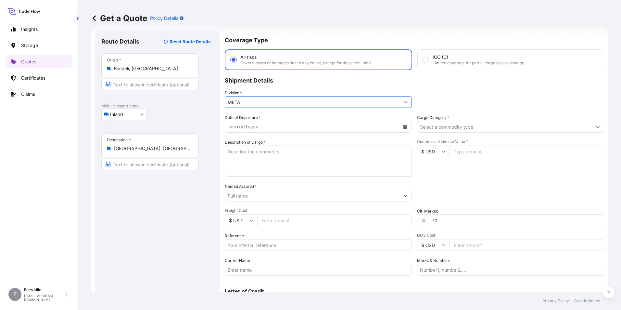
click at [439, 132] on div at bounding box center [510, 127] width 187 height 12
click at [439, 130] on input "Cargo Category *" at bounding box center [504, 127] width 175 height 12
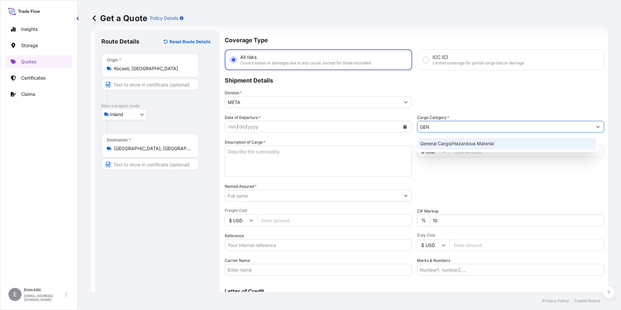
click at [450, 144] on div "General Cargo/Hazardous Material" at bounding box center [506, 144] width 179 height 12
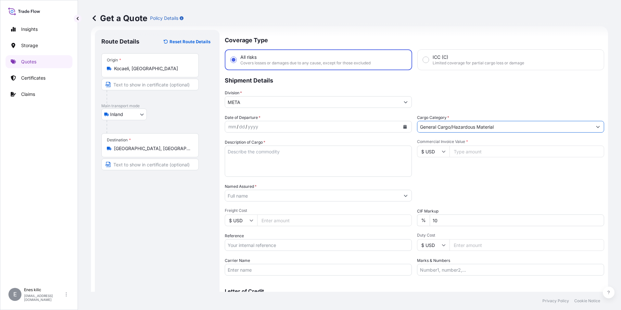
type input "General Cargo/Hazardous Material"
click at [323, 113] on div "Coverage Type All risks Covers losses or damages due to any cause, except for t…" at bounding box center [414, 177] width 379 height 294
click at [403, 127] on icon "Calendar" at bounding box center [405, 127] width 4 height 4
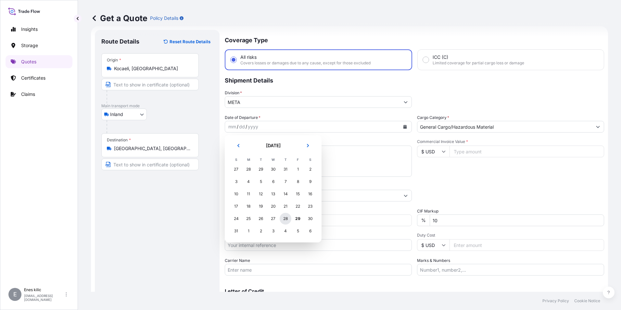
click at [286, 217] on div "28" at bounding box center [285, 219] width 12 height 12
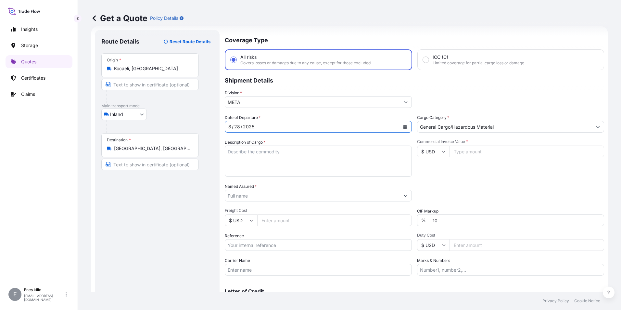
click at [254, 152] on textarea "Description of Cargo *" at bounding box center [318, 160] width 187 height 31
click at [243, 156] on textarea "Description of Cargo *" at bounding box center [318, 160] width 187 height 31
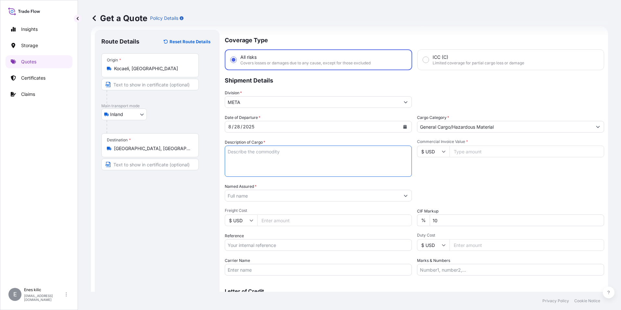
paste textarea "CELL AND CAMERA CABIN"
click at [305, 144] on div "Description of Cargo * CELL AND CAMERA CABIN" at bounding box center [318, 158] width 187 height 38
click at [306, 151] on textarea "CELL AND CAMERA CABIN" at bounding box center [318, 160] width 187 height 31
paste textarea "1* KOMPLE TIR"
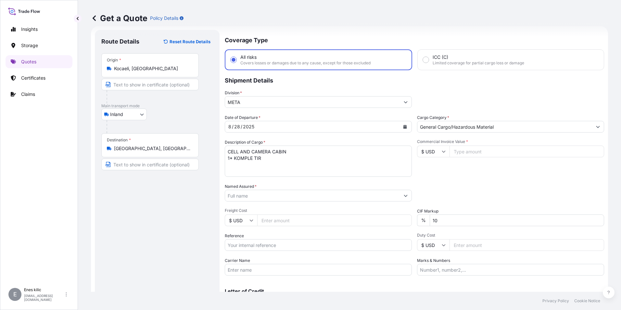
click at [288, 166] on textarea "CELL AND CAMERA CABIN 1* KOMPLE TIR" at bounding box center [318, 160] width 187 height 31
paste textarea "34 AKB 371"
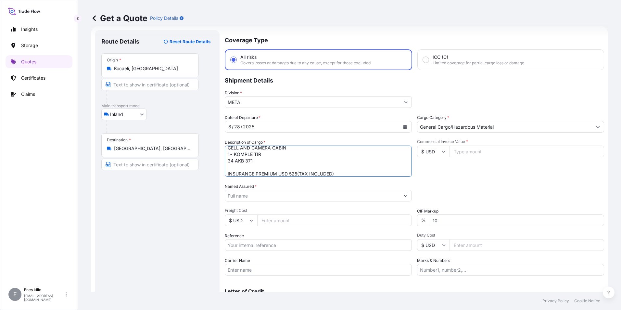
type textarea "CELL AND CAMERA CABIN 1* KOMPLE TIR 34 AKB 371 INSURANCE PREMIUM USD 525(TAX IN…"
click at [425, 152] on input "$ USD" at bounding box center [433, 151] width 32 height 12
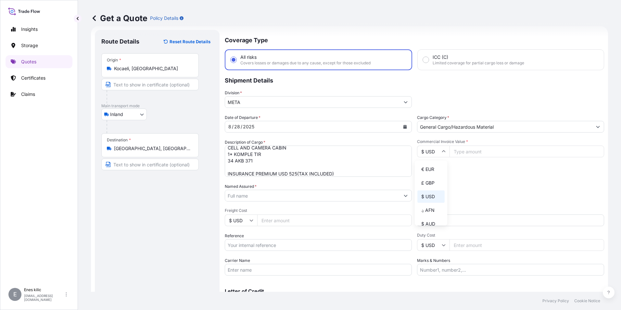
click at [433, 178] on div "£ GBP" at bounding box center [430, 183] width 27 height 12
type input "£ GBP"
click at [461, 150] on input "Commercial Invoice Value *" at bounding box center [526, 151] width 155 height 12
click at [468, 152] on input "Commercial Invoice Value *" at bounding box center [526, 151] width 155 height 12
type input "445000"
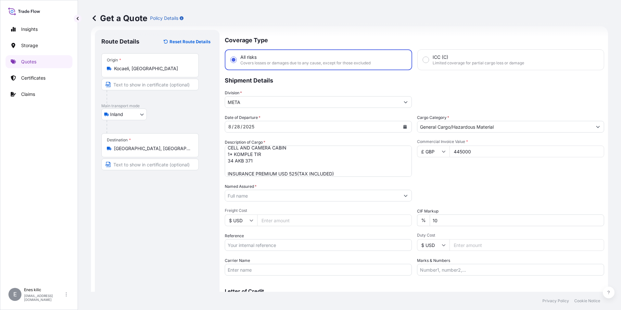
click at [477, 179] on div "Date of Departure * [DATE] Cargo Category * General Cargo/Hazardous Material De…" at bounding box center [414, 194] width 379 height 161
click at [387, 192] on input "Named Assured *" at bounding box center [312, 196] width 175 height 12
click at [275, 191] on input "Named Assured *" at bounding box center [312, 196] width 175 height 12
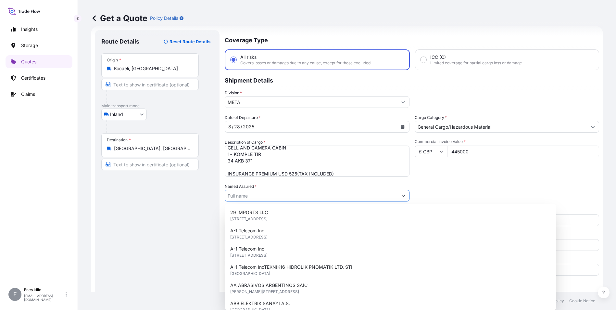
paste input "ABB ELEKTRIK SANAYI A.S."
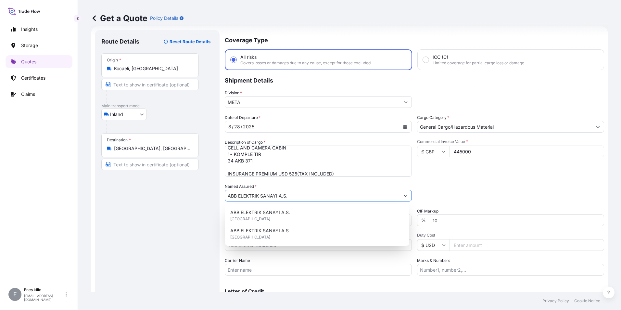
type input "ABB ELEKTRIK SANAYI A.S."
click at [442, 189] on div "Packing Category Type to search a container mode Please select a primary mode o…" at bounding box center [510, 192] width 187 height 18
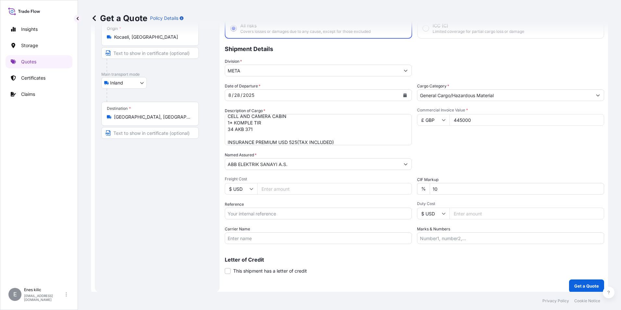
scroll to position [43, 0]
click at [311, 209] on input "Reference" at bounding box center [318, 212] width 187 height 12
type input "2101771996"
click at [233, 237] on input "Carrier Name" at bounding box center [318, 237] width 187 height 12
click at [368, 208] on input "2101771996" at bounding box center [318, 212] width 187 height 12
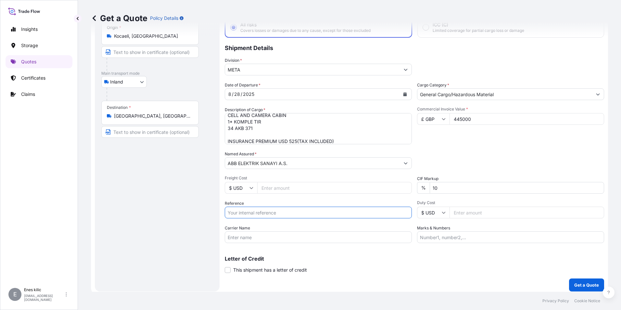
click at [256, 240] on input "Carrier Name" at bounding box center [318, 237] width 187 height 12
click at [262, 239] on input "Carrier Name" at bounding box center [318, 237] width 187 height 12
paste input "34 AKB 371"
type input "34 AKB 371"
click at [434, 287] on div "Coverage Type All risks Covers losses or damages due to any cause, except for t…" at bounding box center [414, 144] width 379 height 294
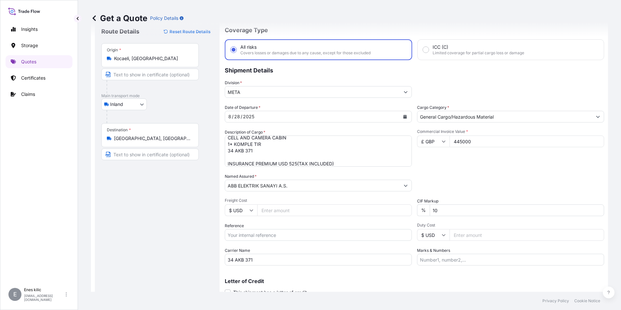
scroll to position [46, 0]
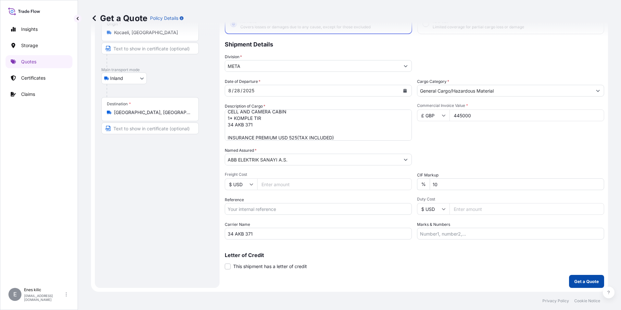
click at [572, 275] on button "Get a Quote" at bounding box center [586, 281] width 35 height 13
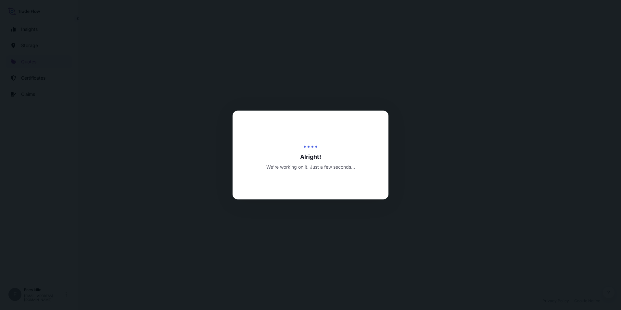
select select "Inland"
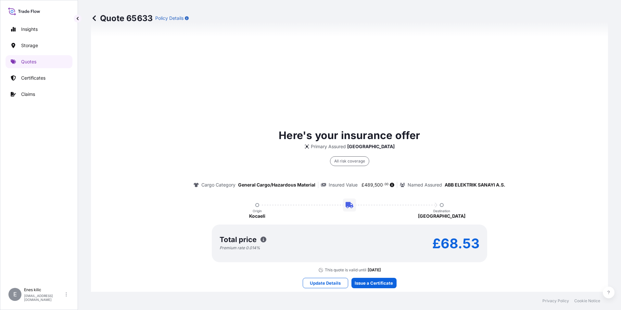
scroll to position [409, 0]
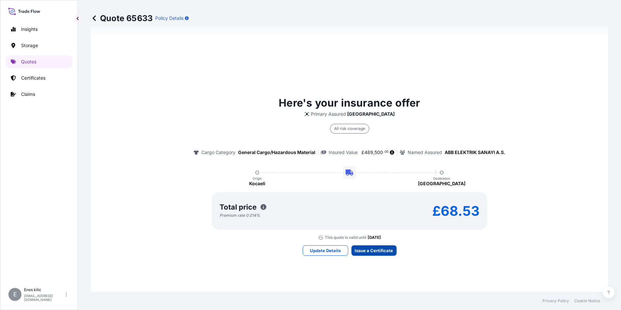
click at [374, 257] on div "Here's your insurance offer Primary Assured Turkey All risk coverage Cargo Cate…" at bounding box center [349, 175] width 499 height 462
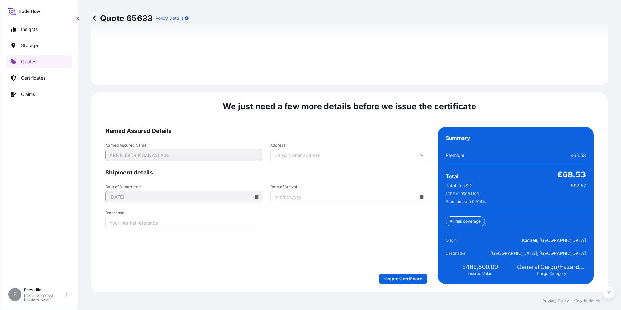
scroll to position [948, 0]
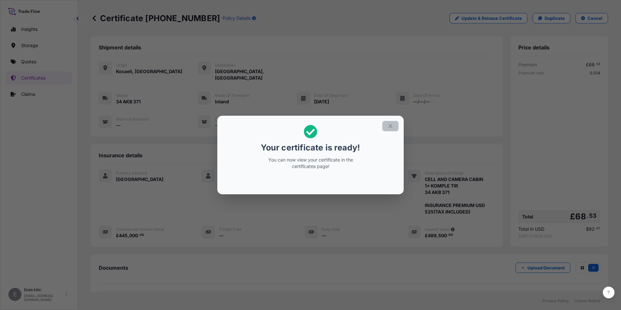
click at [389, 127] on icon "button" at bounding box center [390, 126] width 6 height 6
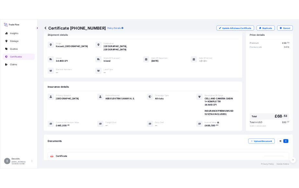
scroll to position [57, 0]
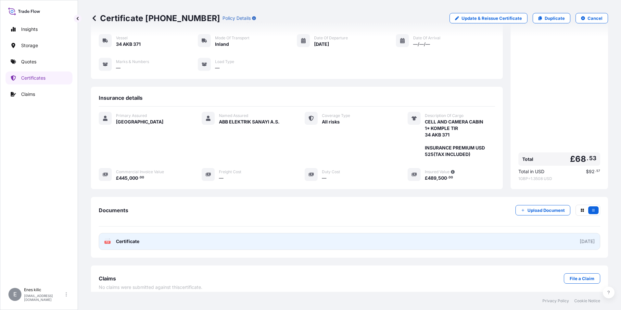
click at [132, 238] on span "Certificate" at bounding box center [127, 241] width 23 height 6
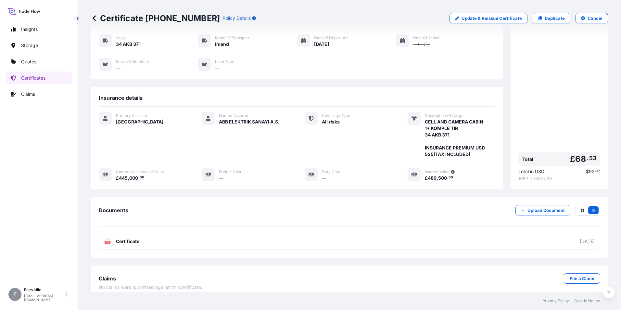
click at [160, 94] on div "Insurance details" at bounding box center [297, 100] width 396 height 12
